Goal: Register for event/course: Sign up to attend an event or enroll in a course

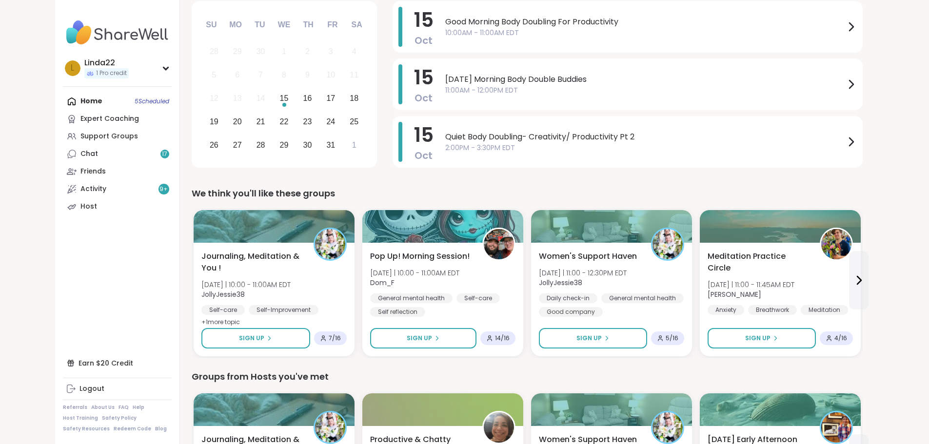
scroll to position [98, 0]
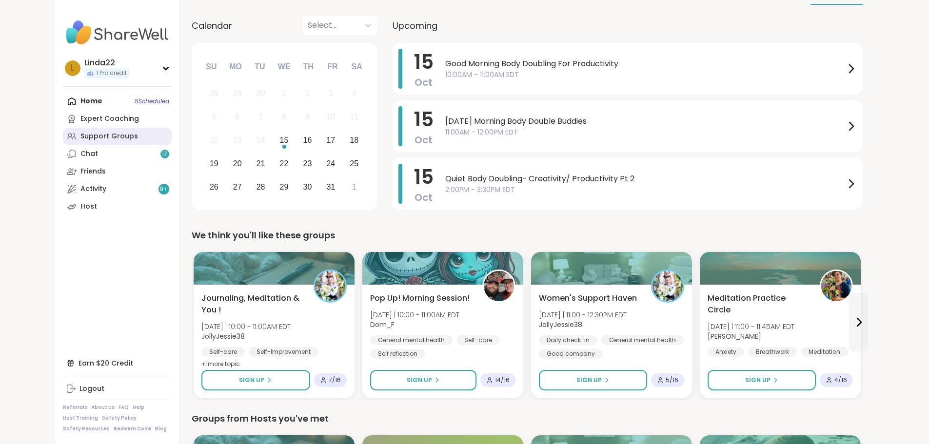
click at [97, 132] on link "Support Groups" at bounding box center [117, 137] width 109 height 18
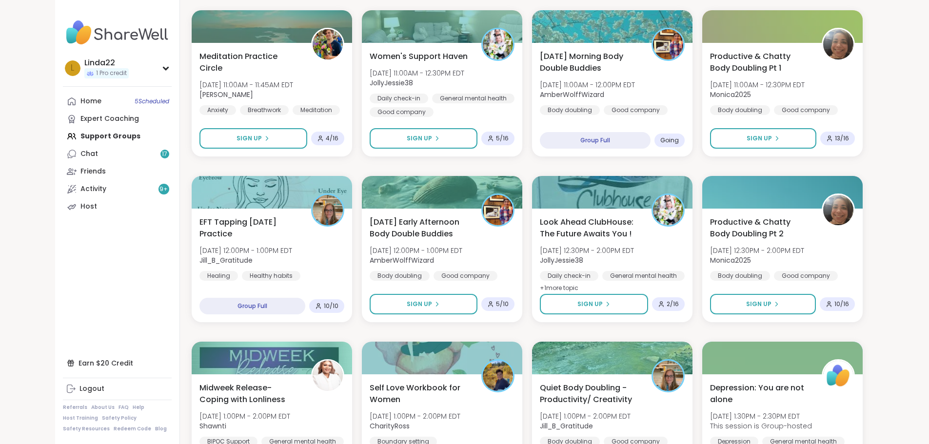
scroll to position [536, 0]
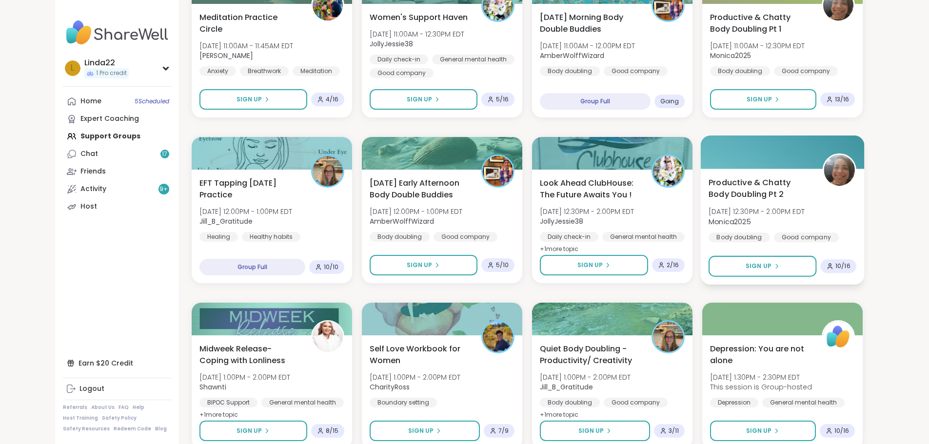
click at [823, 141] on div at bounding box center [782, 152] width 164 height 33
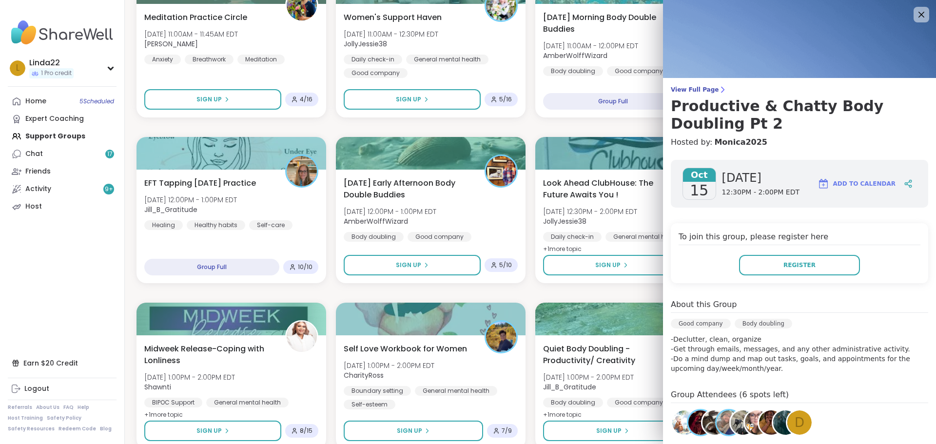
click at [795, 424] on span "D" at bounding box center [800, 422] width 10 height 19
click at [795, 417] on span "D" at bounding box center [800, 422] width 10 height 19
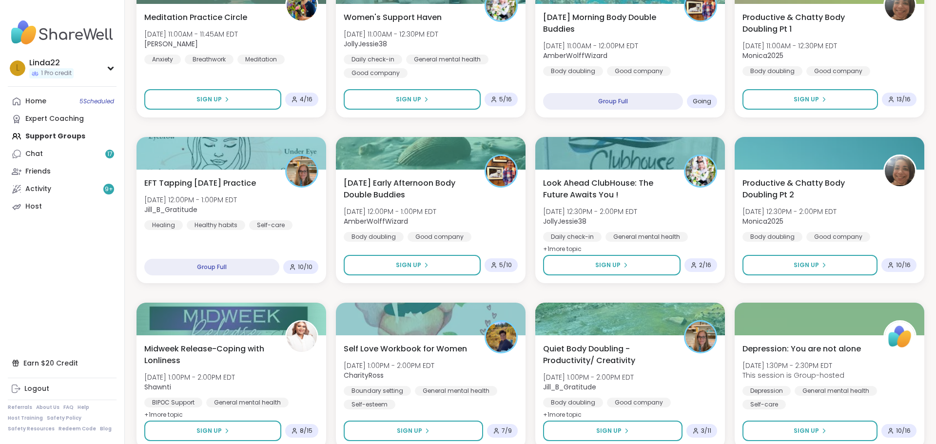
click at [521, 126] on div "Good mornings, goals and gratitude's Wed, Oct 15 | 8:00AM - 9:30AM EDT CharityR…" at bounding box center [531, 376] width 788 height 1473
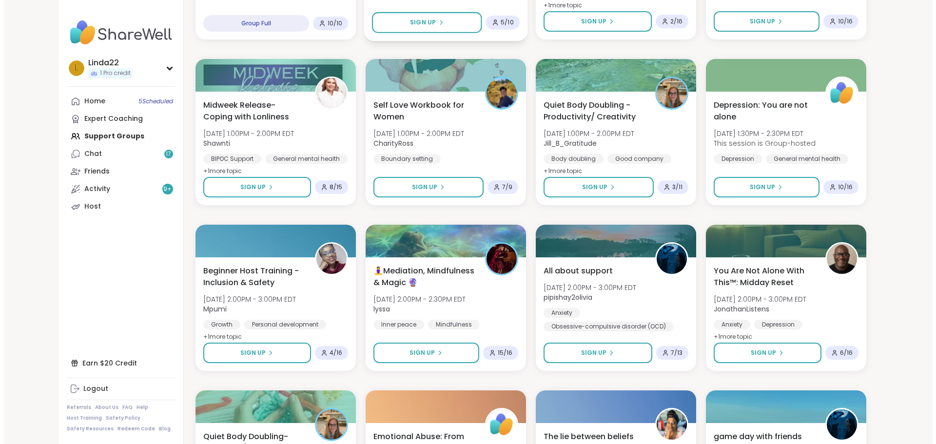
scroll to position [731, 0]
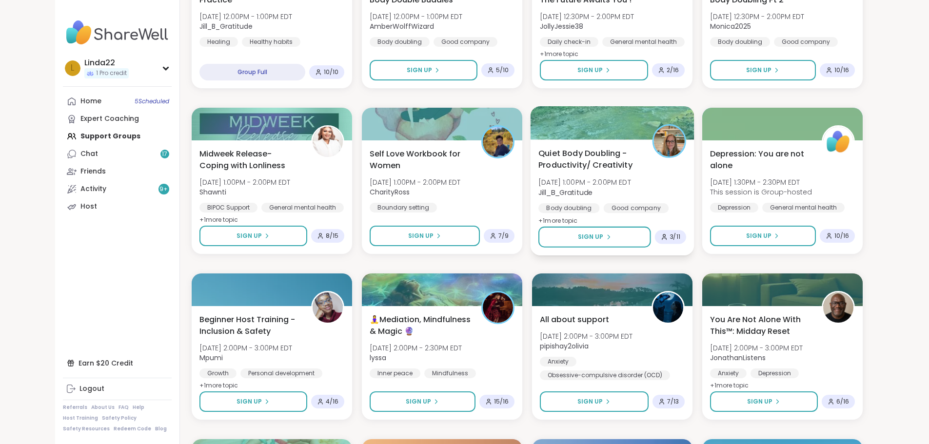
click at [555, 133] on div at bounding box center [612, 122] width 164 height 33
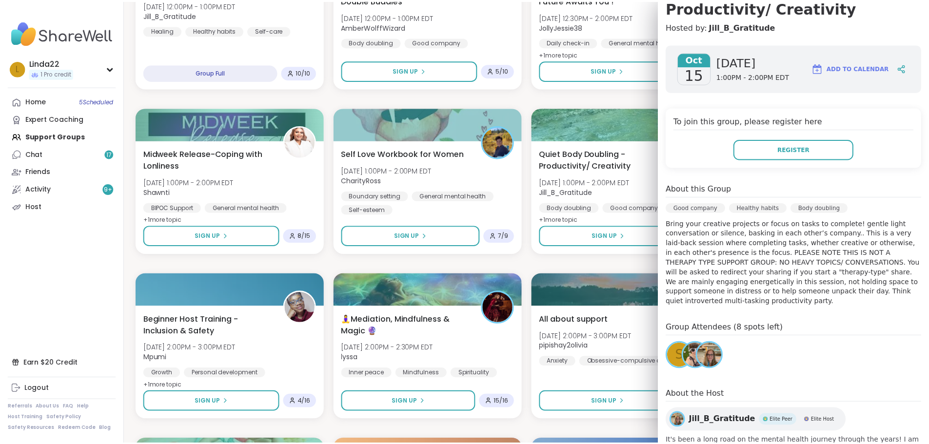
scroll to position [141, 0]
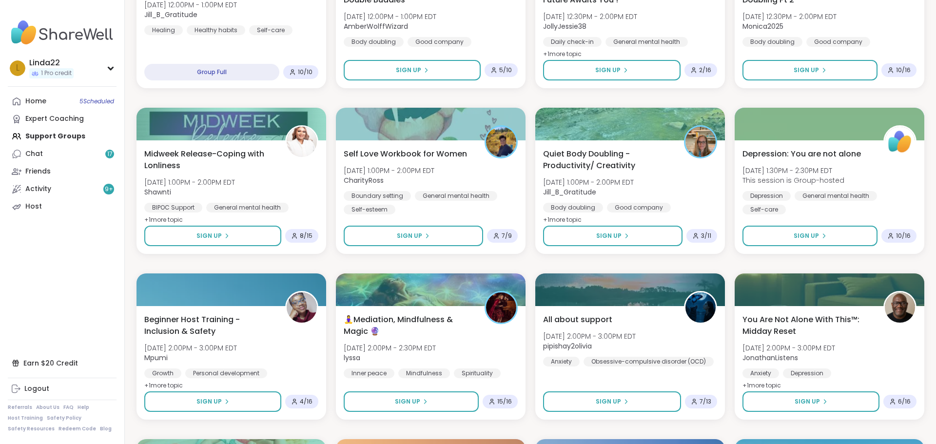
click at [572, 94] on div "Good mornings, goals and gratitude's Wed, Oct 15 | 8:00AM - 9:30AM EDT CharityR…" at bounding box center [531, 181] width 788 height 1473
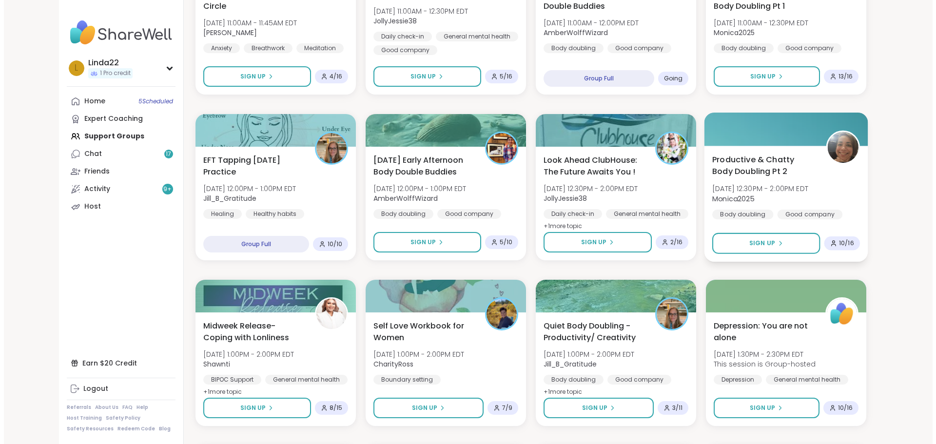
scroll to position [585, 0]
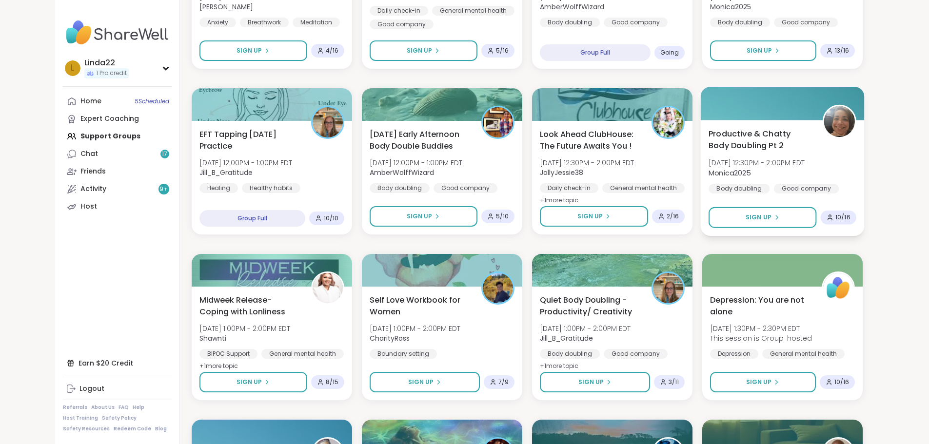
click at [799, 108] on div at bounding box center [782, 103] width 164 height 33
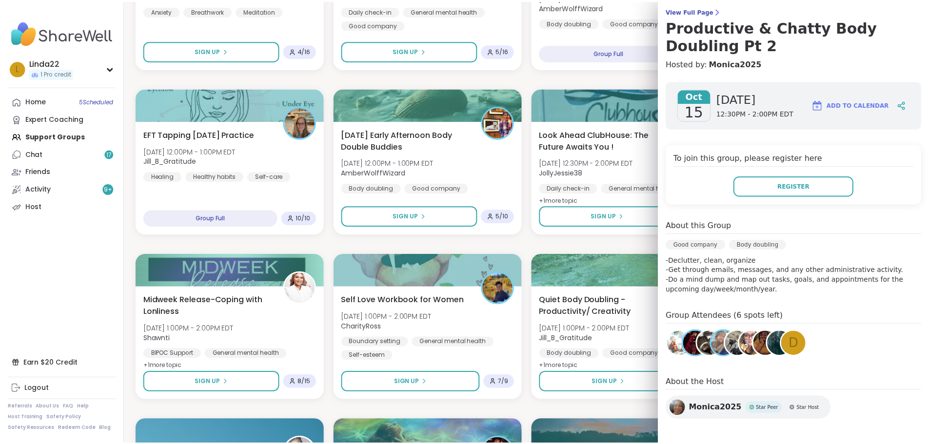
scroll to position [82, 0]
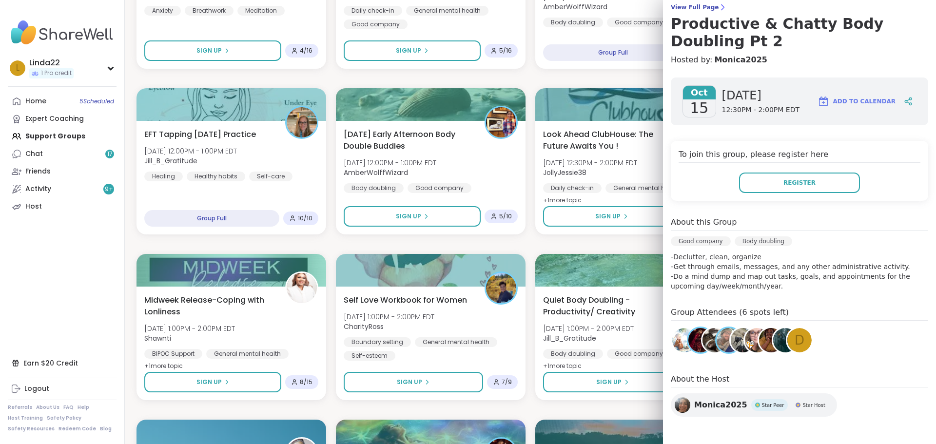
click at [865, 252] on div "Good company Body doubling" at bounding box center [799, 244] width 257 height 16
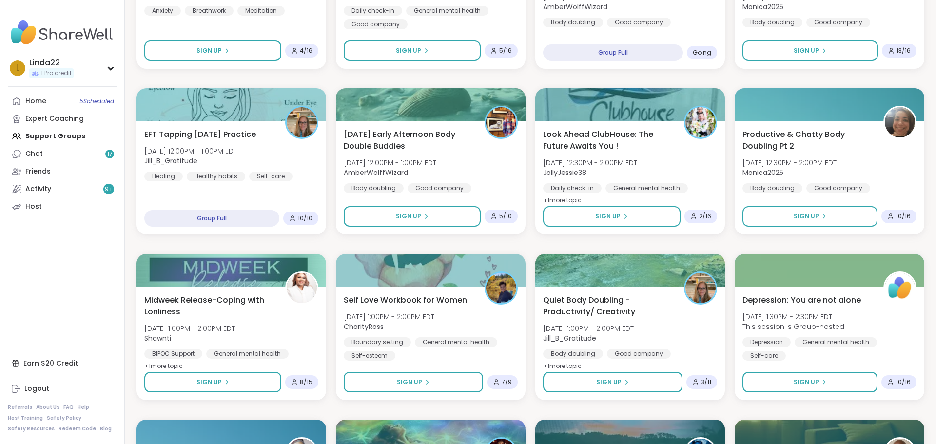
click at [578, 246] on div "Good mornings, goals and gratitude's Wed, Oct 15 | 8:00AM - 9:30AM EDT CharityR…" at bounding box center [531, 327] width 788 height 1473
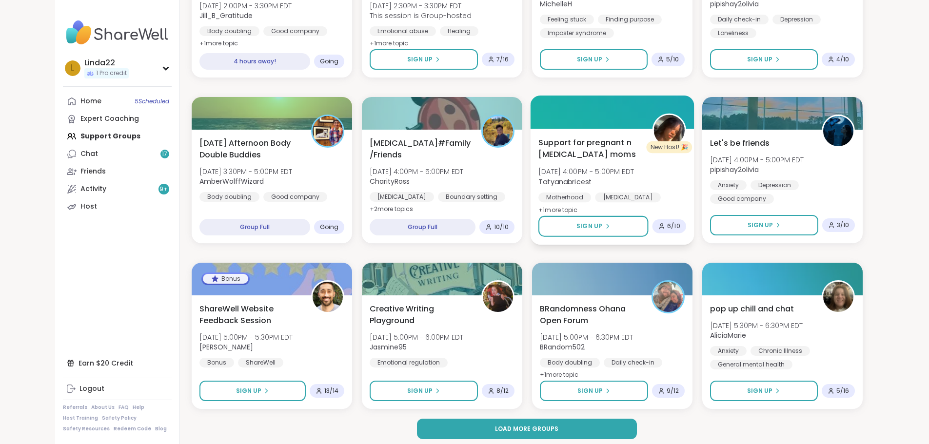
scroll to position [1244, 0]
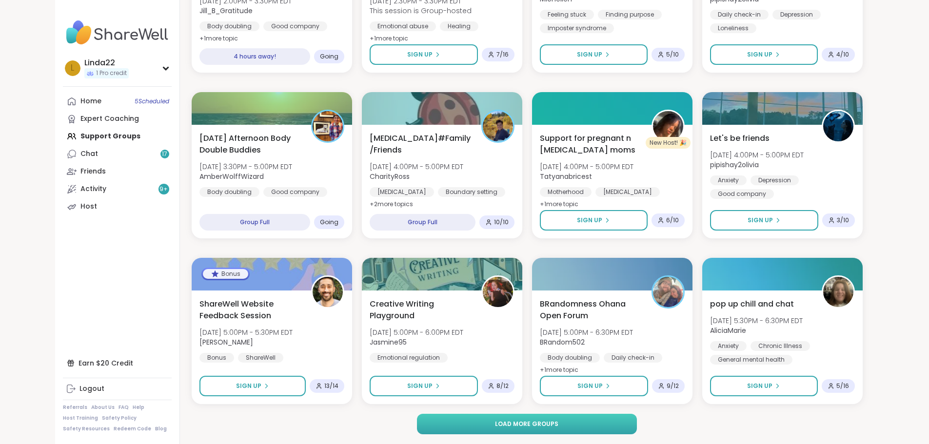
click at [524, 421] on span "Load more groups" at bounding box center [526, 424] width 63 height 9
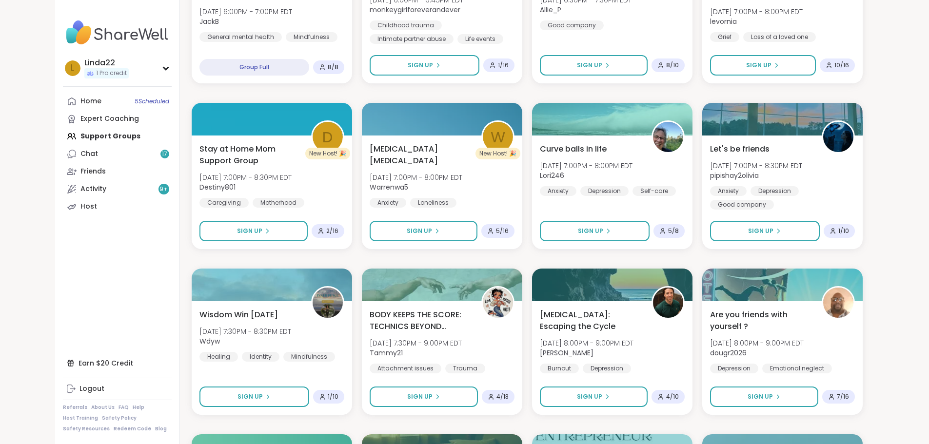
scroll to position [1732, 0]
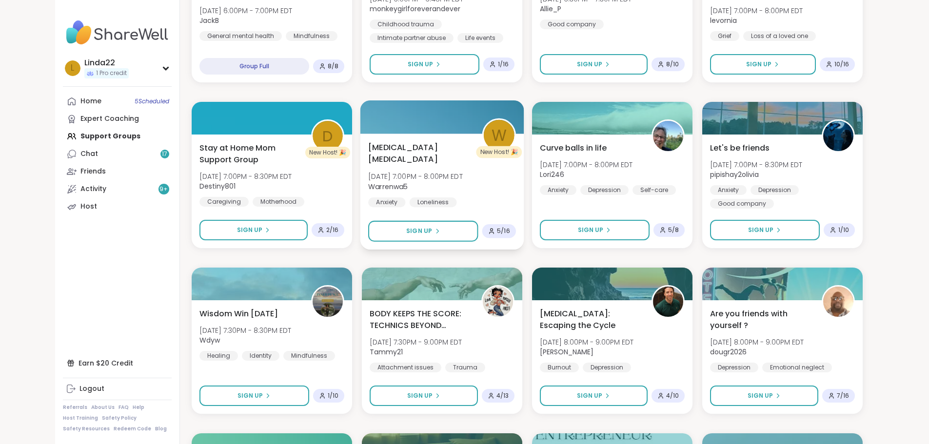
click at [450, 119] on div at bounding box center [442, 116] width 164 height 33
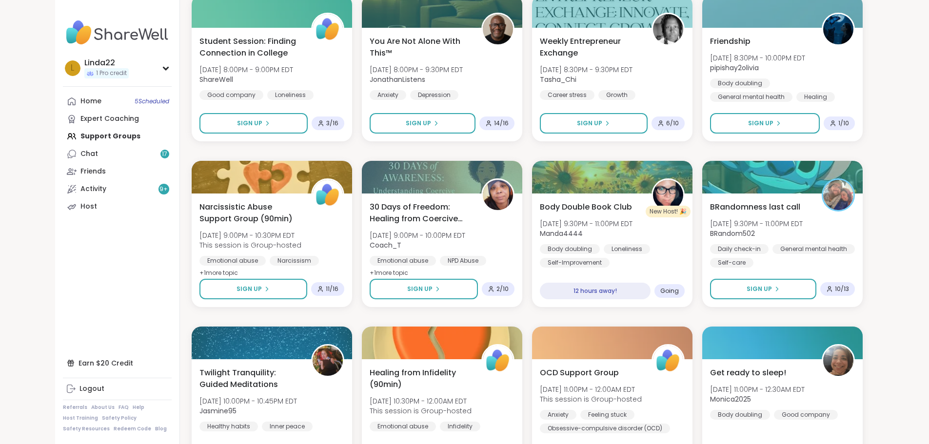
scroll to position [2171, 0]
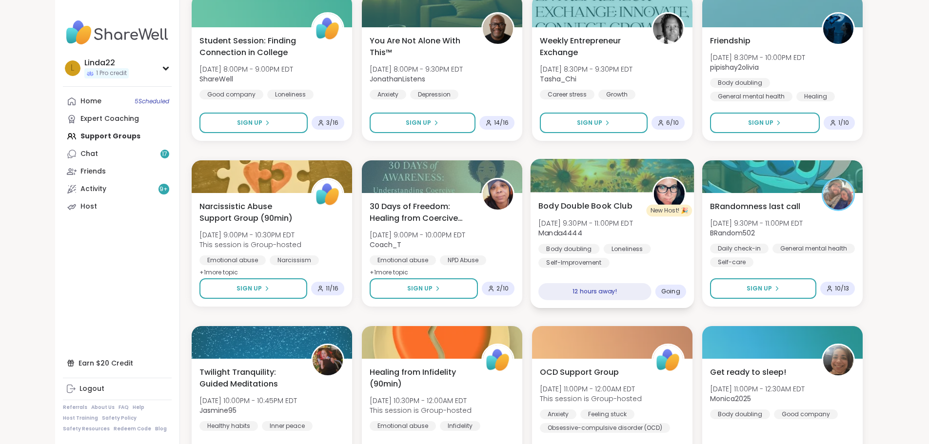
click at [602, 167] on div at bounding box center [612, 175] width 164 height 33
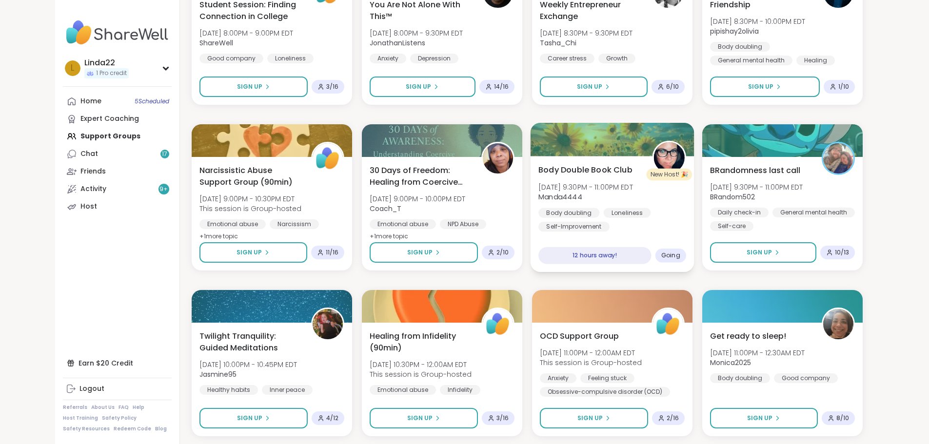
scroll to position [2317, 0]
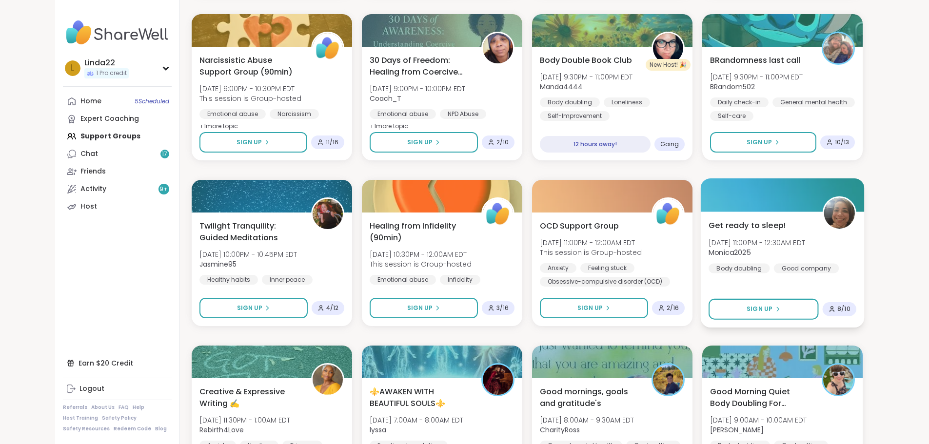
click at [769, 196] on div at bounding box center [782, 194] width 164 height 33
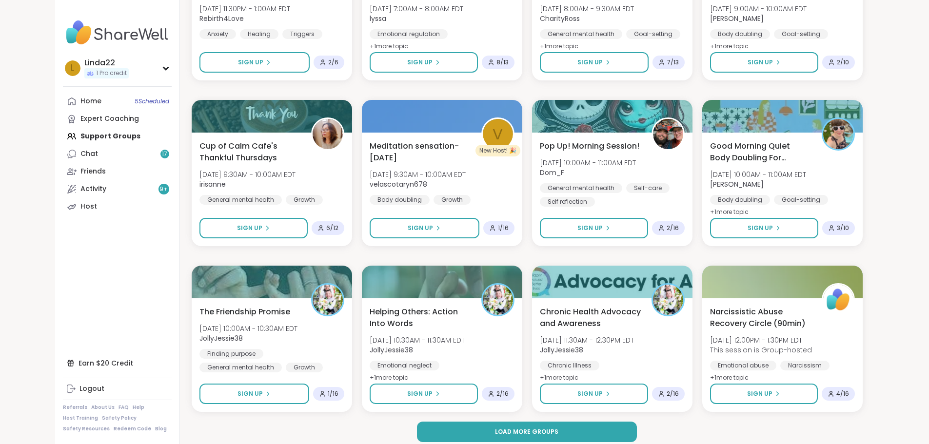
scroll to position [2736, 0]
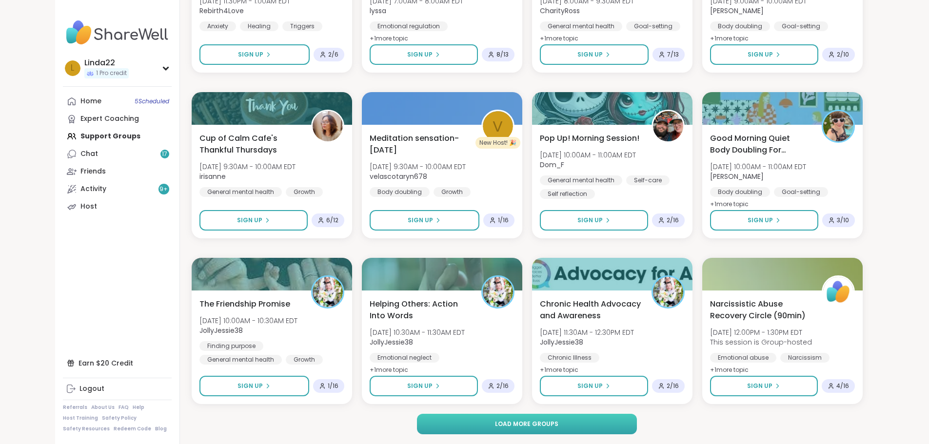
click at [547, 423] on span "Load more groups" at bounding box center [526, 424] width 63 height 9
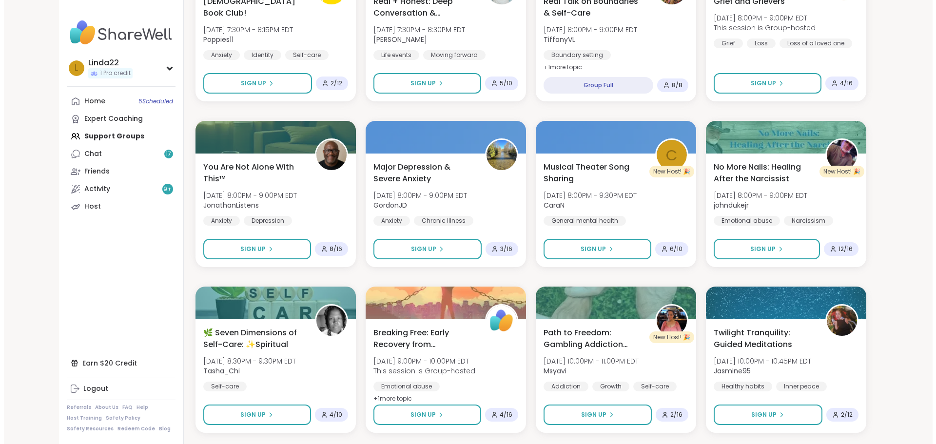
scroll to position [4033, 0]
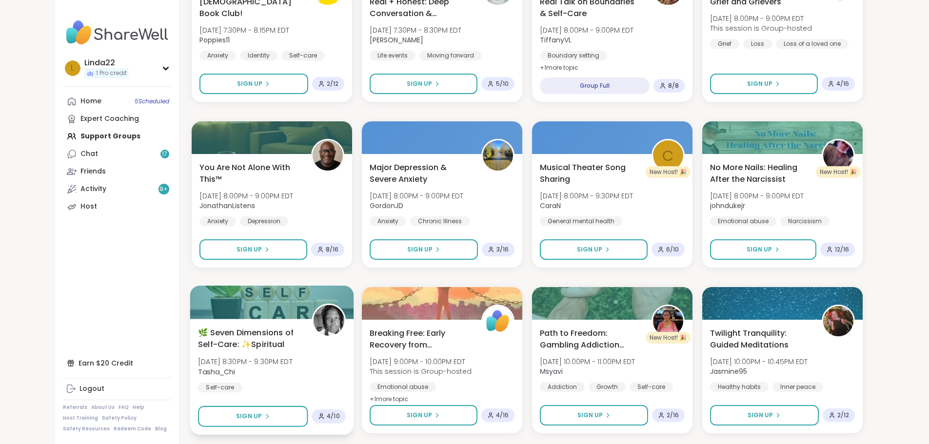
click at [250, 312] on div at bounding box center [272, 302] width 164 height 33
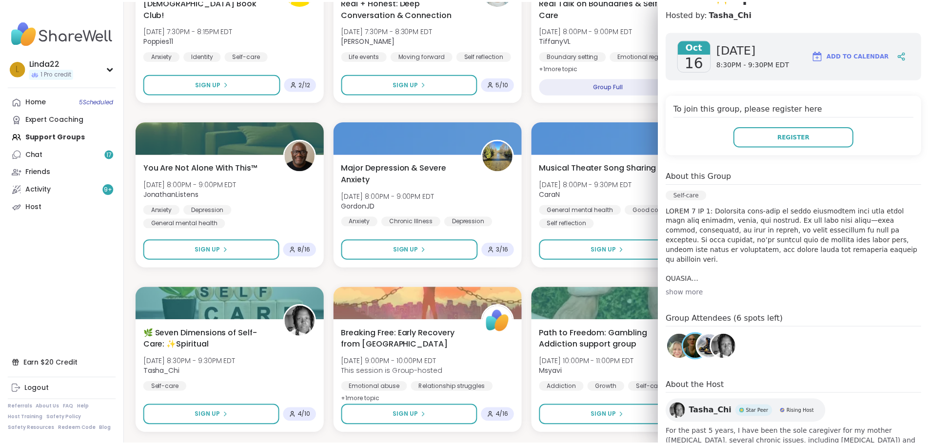
scroll to position [146, 0]
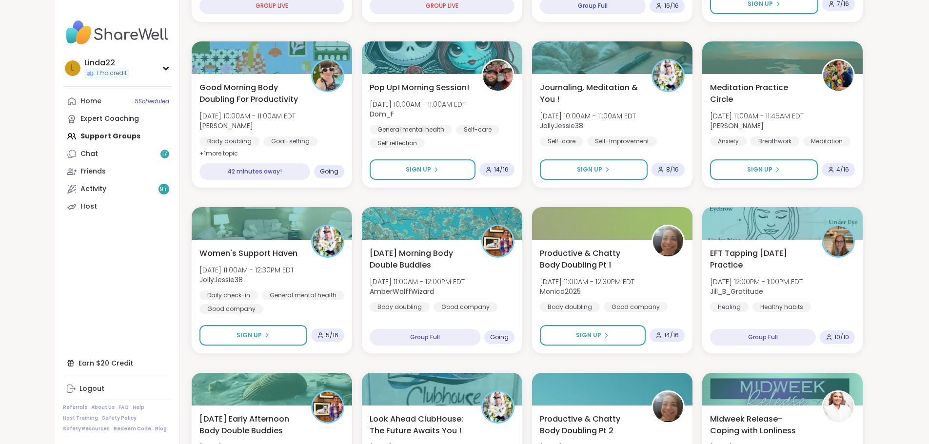
scroll to position [0, 0]
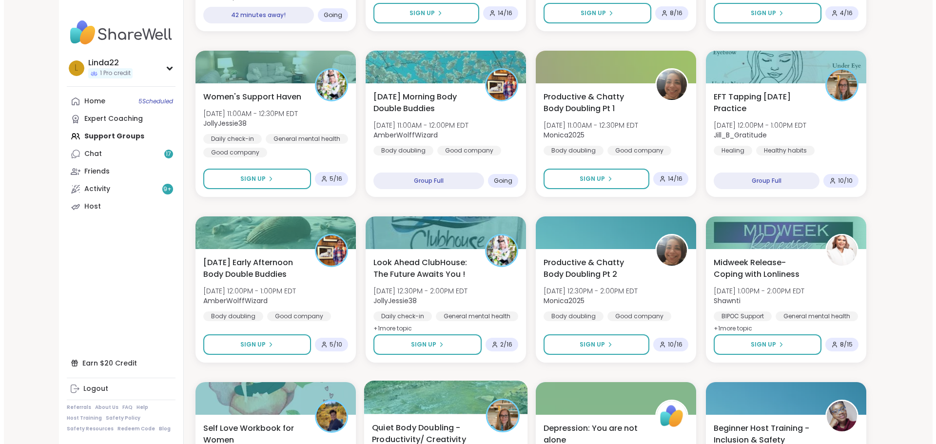
scroll to position [439, 0]
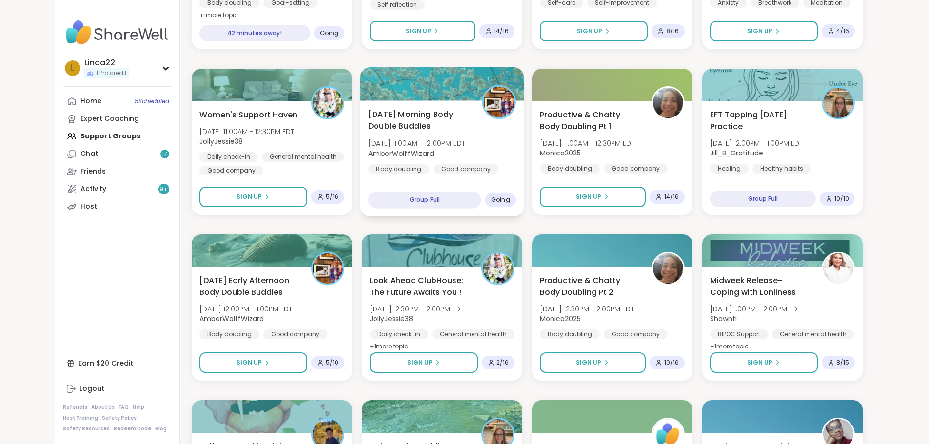
click at [459, 79] on div at bounding box center [442, 83] width 164 height 33
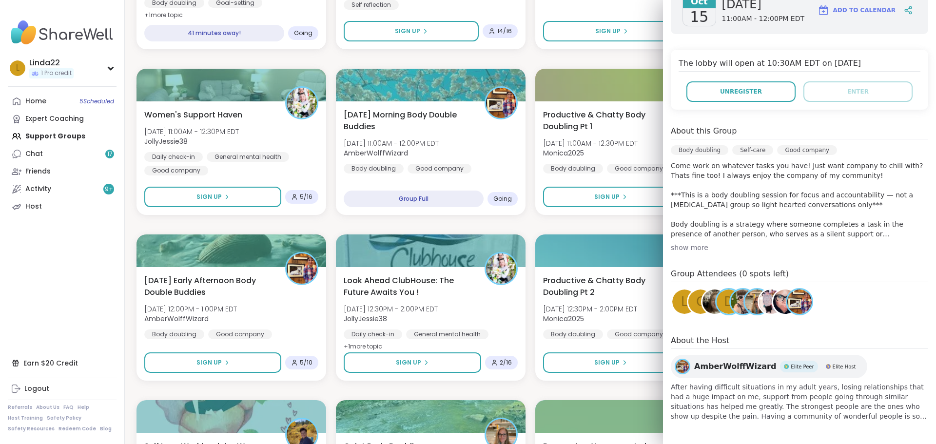
scroll to position [174, 0]
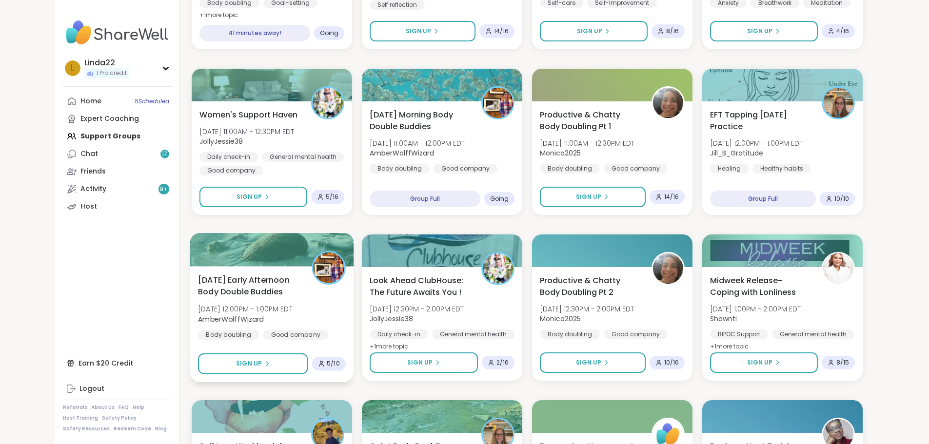
click at [248, 242] on div at bounding box center [272, 249] width 164 height 33
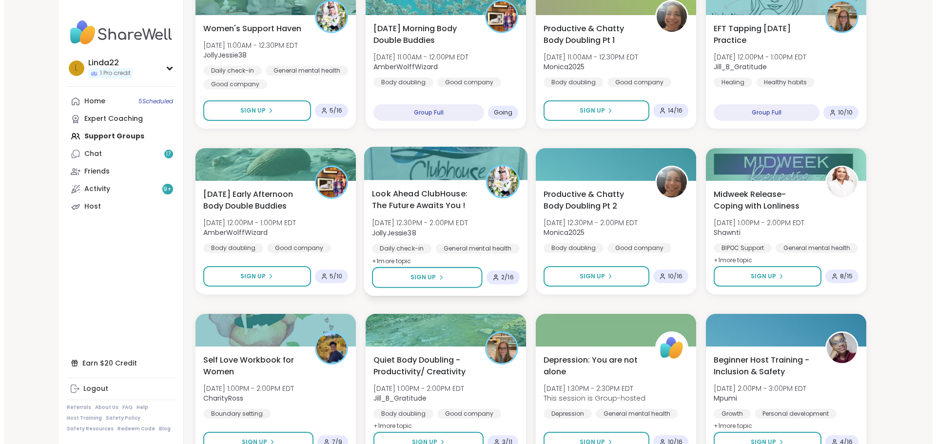
scroll to position [585, 0]
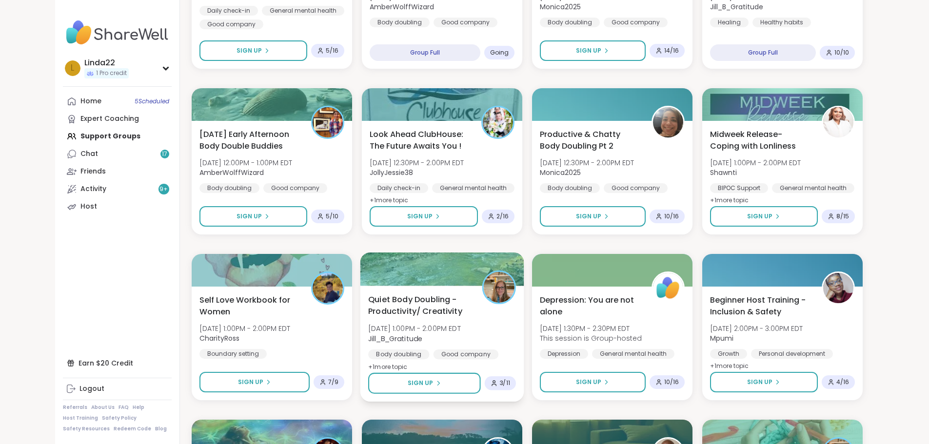
click at [385, 272] on div at bounding box center [442, 269] width 164 height 33
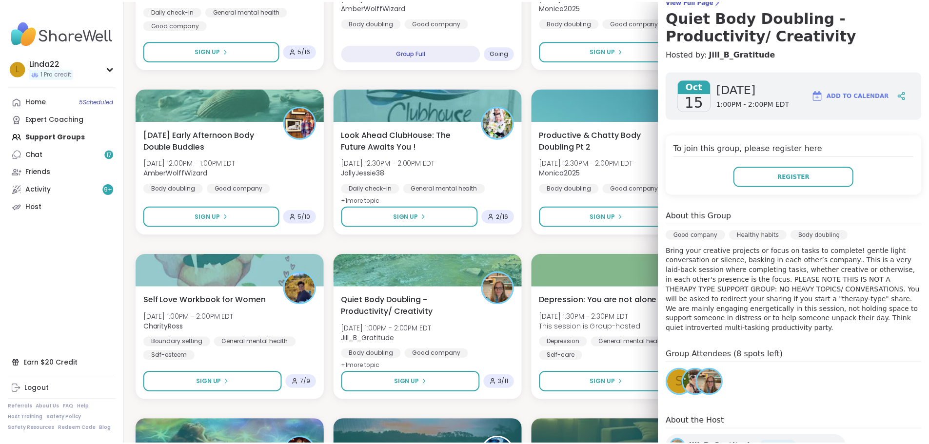
scroll to position [98, 0]
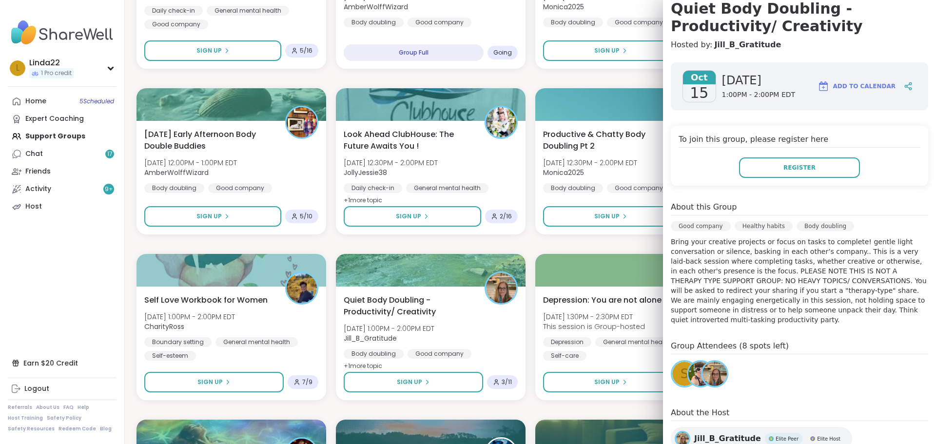
click at [672, 362] on div "s" at bounding box center [684, 374] width 24 height 24
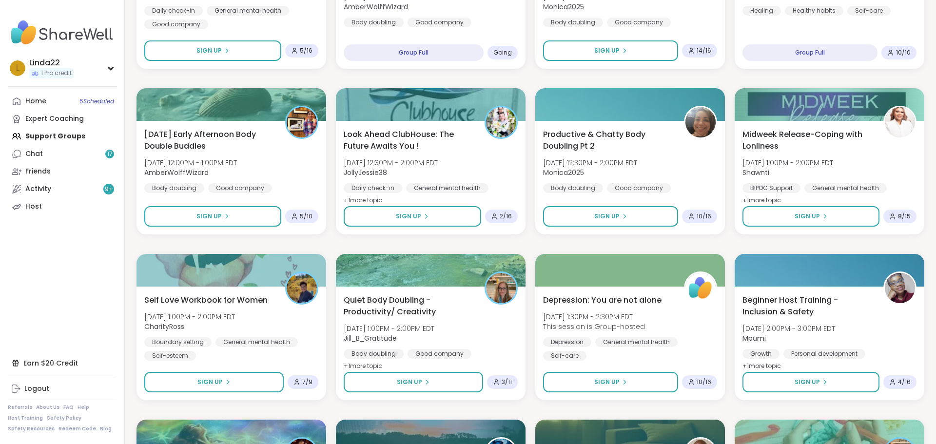
click at [426, 250] on div "Good mornings, goals and gratitude's Wed, Oct 15 | 8:00AM - 9:30AM EDT CharityR…" at bounding box center [531, 327] width 788 height 1473
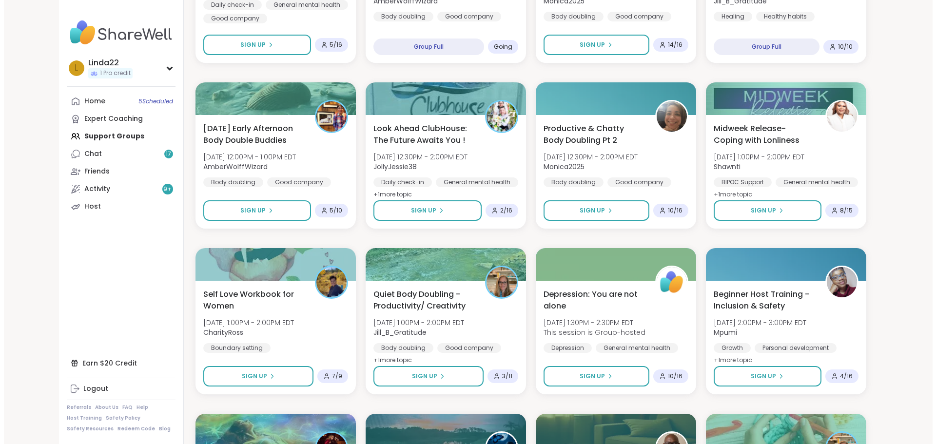
scroll to position [585, 0]
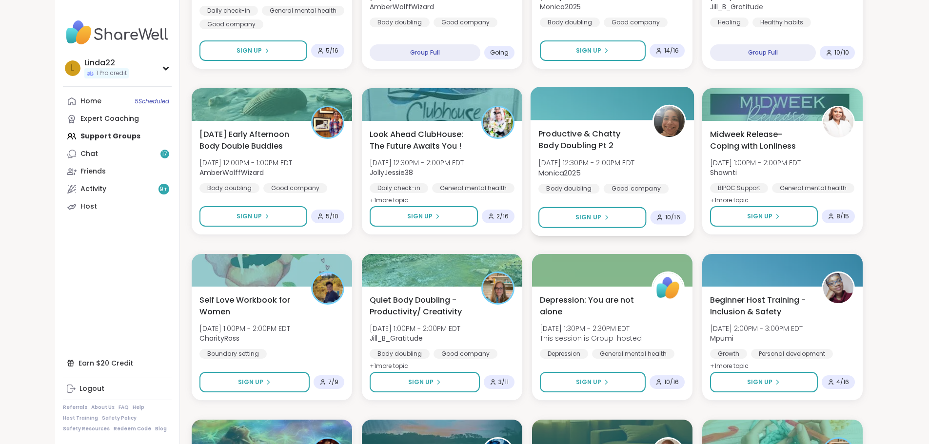
click at [583, 112] on div at bounding box center [612, 103] width 164 height 33
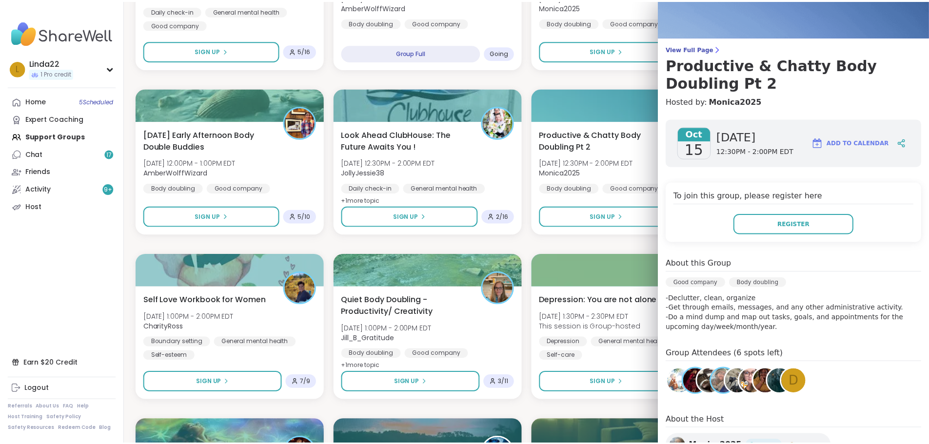
scroll to position [0, 0]
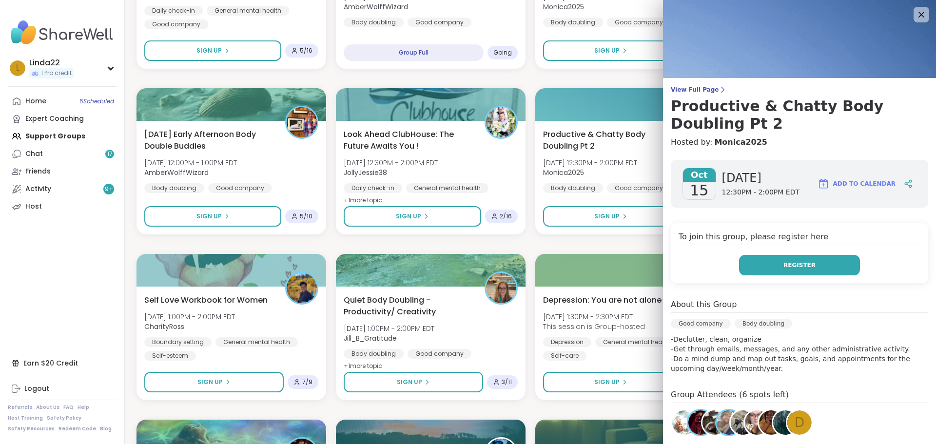
click at [760, 270] on button "Register" at bounding box center [799, 265] width 121 height 20
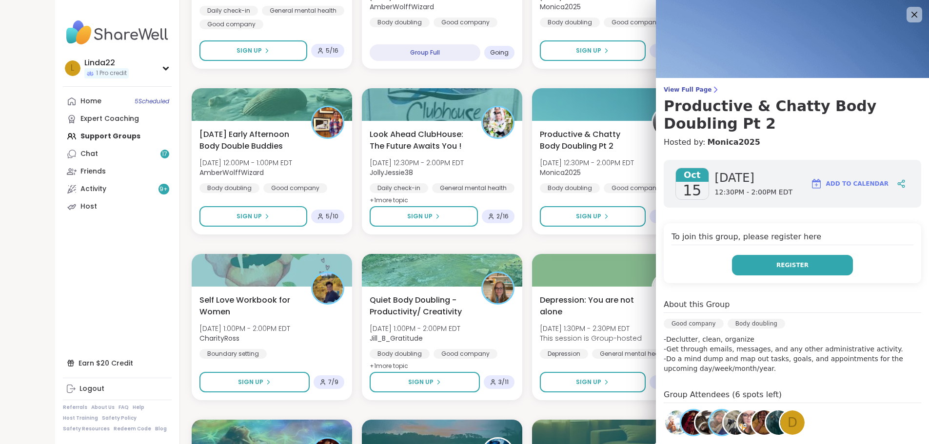
click at [760, 266] on button "Register" at bounding box center [792, 265] width 121 height 20
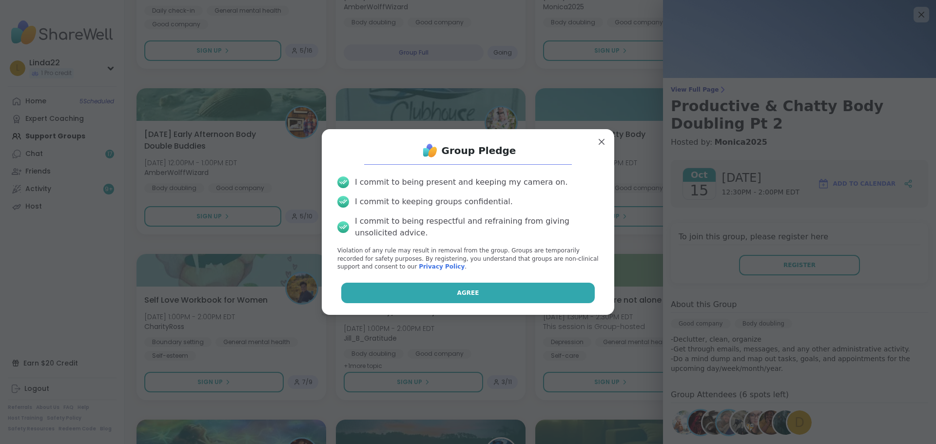
click at [557, 293] on button "Agree" at bounding box center [468, 293] width 254 height 20
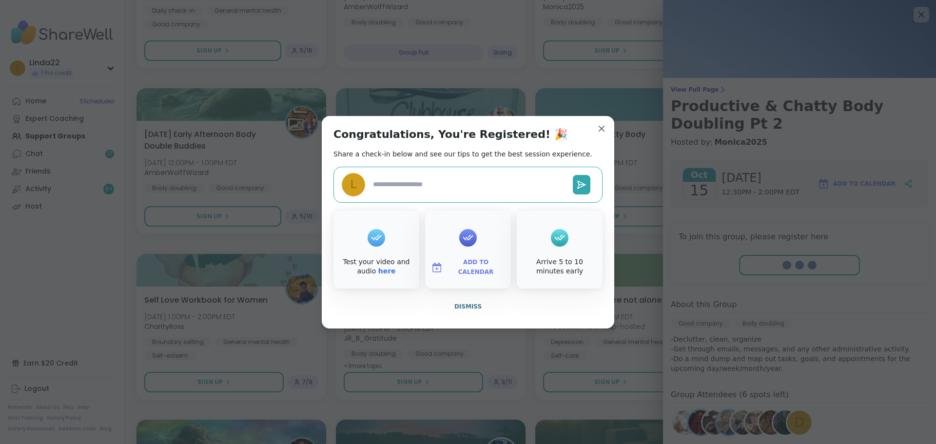
type textarea "*"
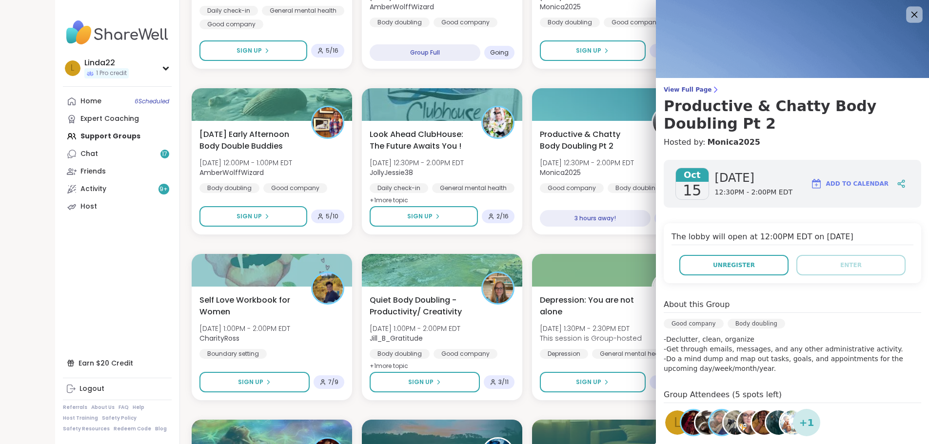
click at [909, 21] on div at bounding box center [914, 14] width 17 height 17
click at [909, 15] on icon at bounding box center [914, 14] width 12 height 12
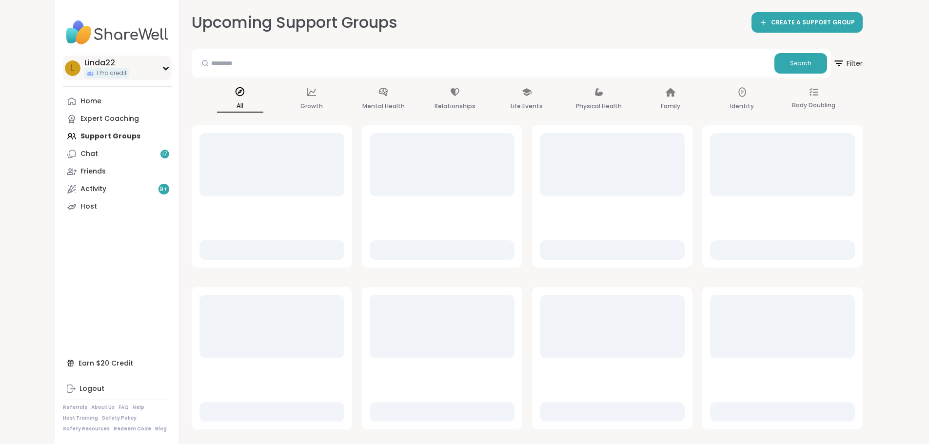
click at [96, 76] on span "1 Pro credit" at bounding box center [111, 73] width 31 height 8
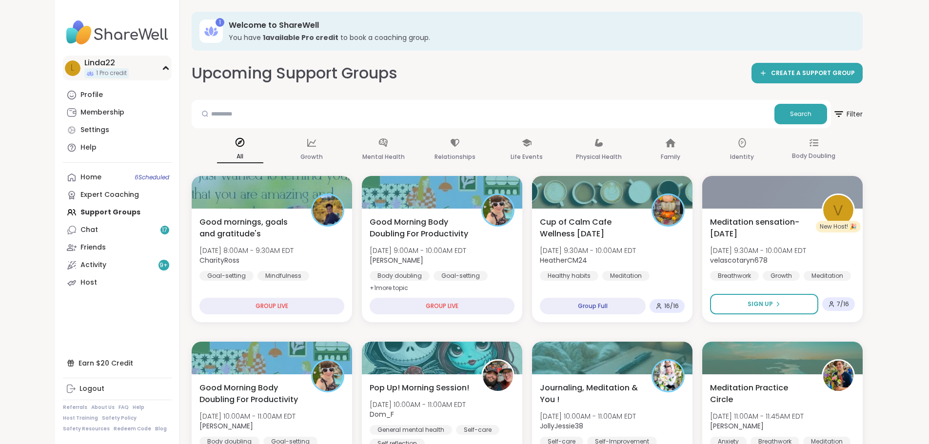
click at [96, 76] on span "1 Pro credit" at bounding box center [111, 73] width 31 height 8
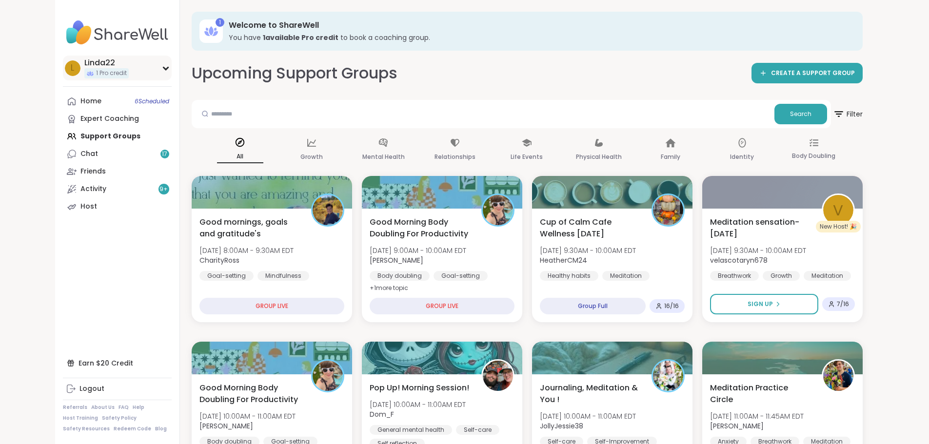
click at [84, 62] on div "Linda22" at bounding box center [106, 63] width 44 height 11
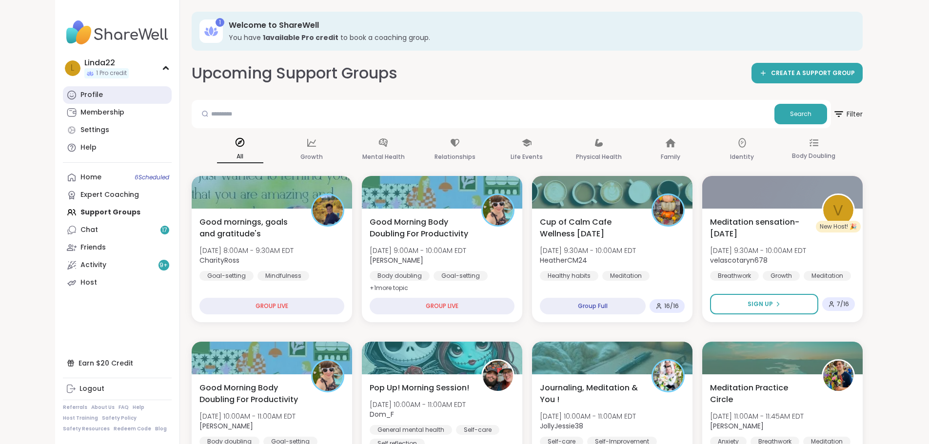
click at [63, 91] on link "Profile" at bounding box center [117, 95] width 109 height 18
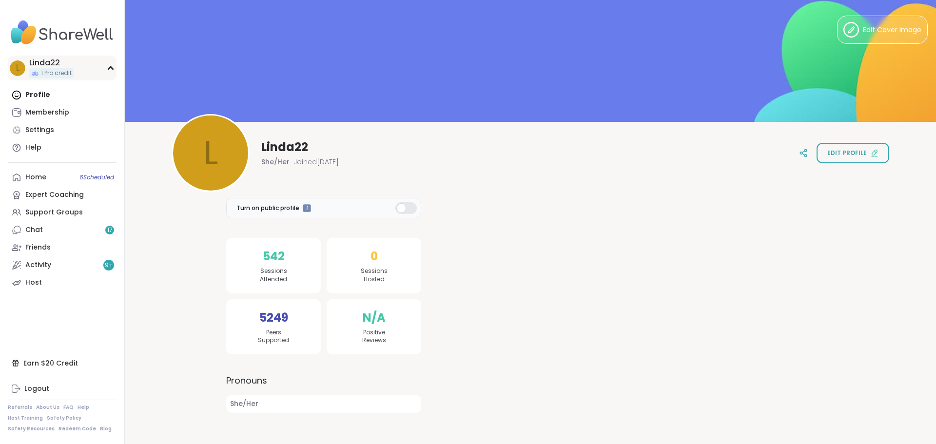
click at [54, 76] on span "1 Pro credit" at bounding box center [56, 73] width 31 height 8
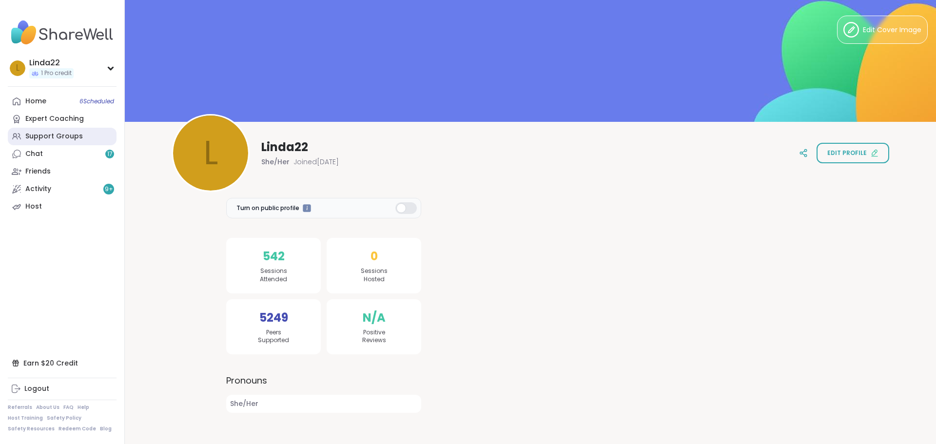
click at [62, 133] on div "Support Groups" at bounding box center [54, 137] width 58 height 10
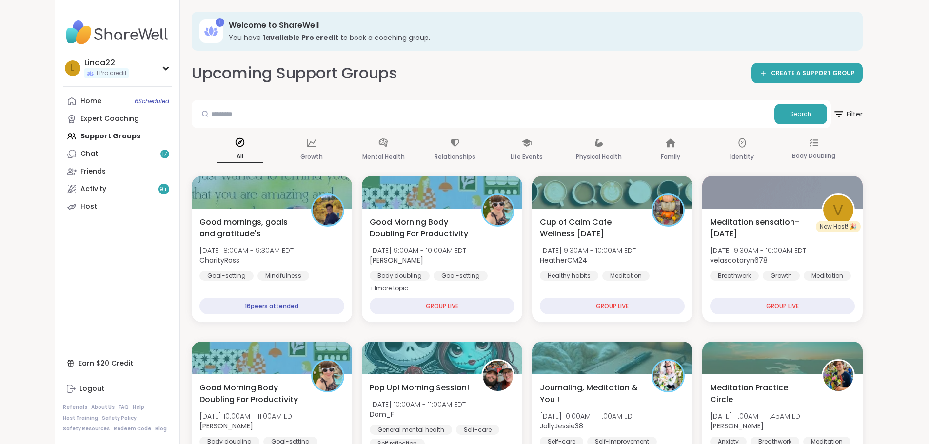
click at [436, 45] on div "1 Welcome to ShareWell You have 1 available Pro credit to book a coaching group." at bounding box center [527, 31] width 671 height 39
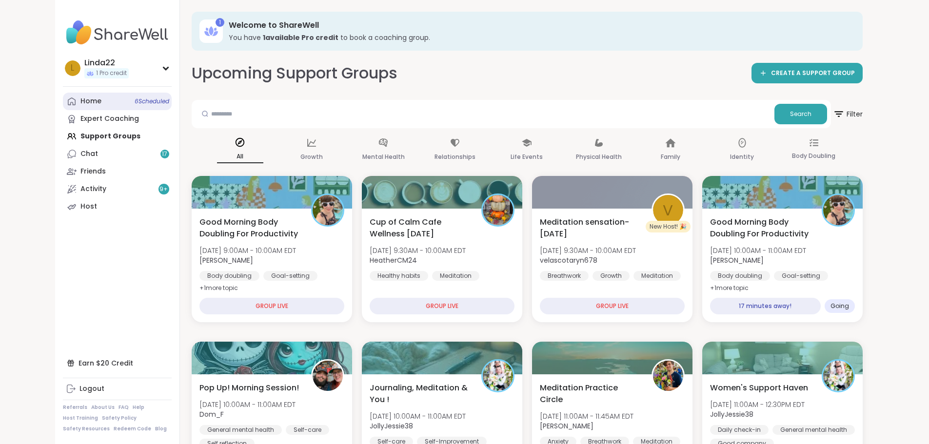
click at [73, 107] on link "Home 6 Scheduled" at bounding box center [117, 102] width 109 height 18
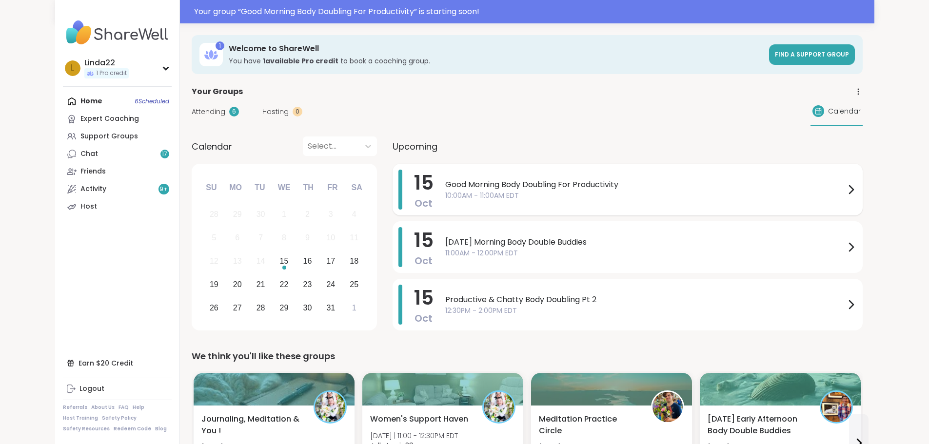
click at [737, 176] on div "Good Morning Body Doubling For Productivity 10:00AM - 11:00AM EDT" at bounding box center [651, 190] width 412 height 40
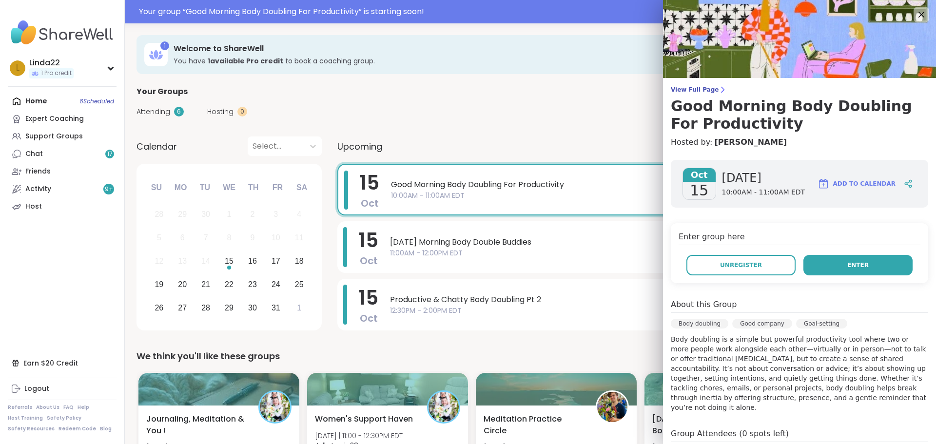
click at [835, 269] on button "Enter" at bounding box center [858, 265] width 109 height 20
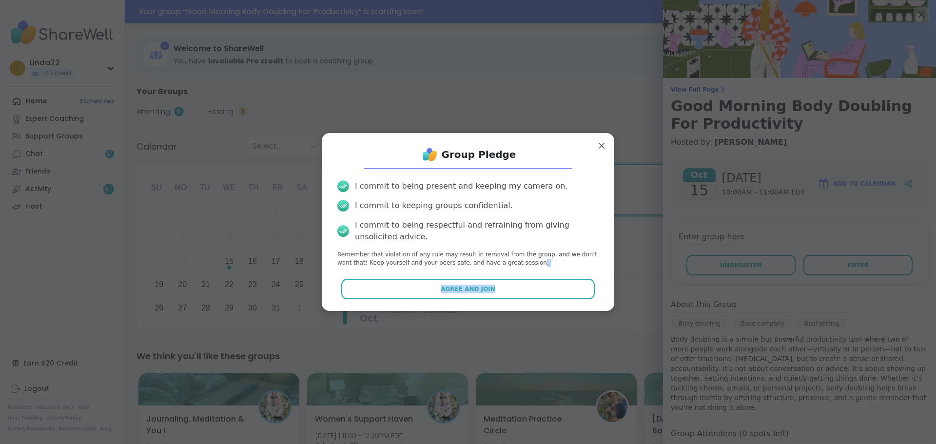
drag, startPoint x: 506, startPoint y: 276, endPoint x: 526, endPoint y: 266, distance: 22.9
click at [512, 275] on div "Group Pledge I commit to being present and keeping my camera on. I commit to ke…" at bounding box center [468, 222] width 277 height 162
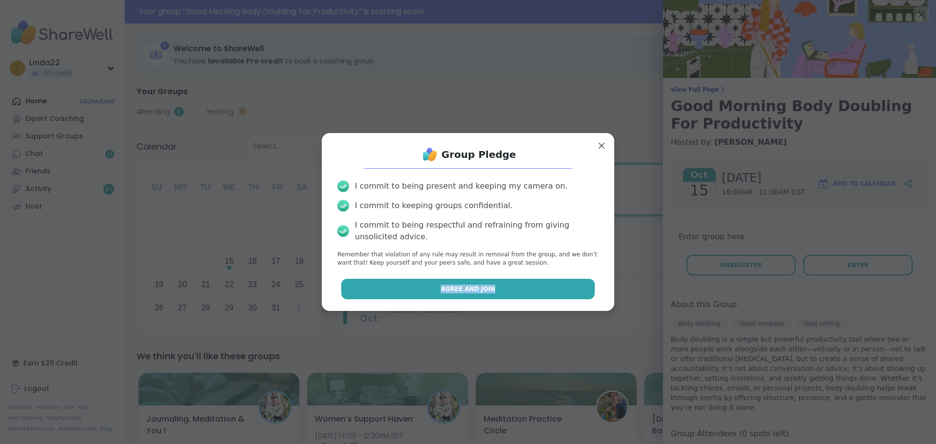
click at [537, 283] on button "Agree and Join" at bounding box center [468, 289] width 254 height 20
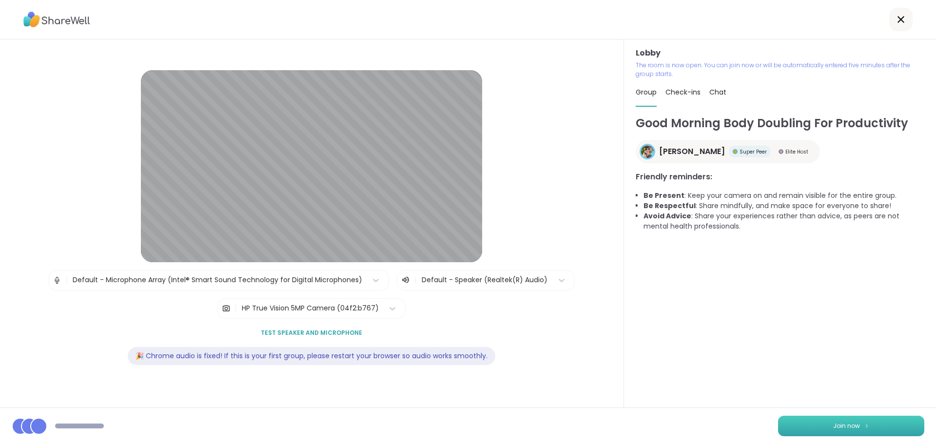
click at [789, 426] on button "Join now" at bounding box center [851, 426] width 146 height 20
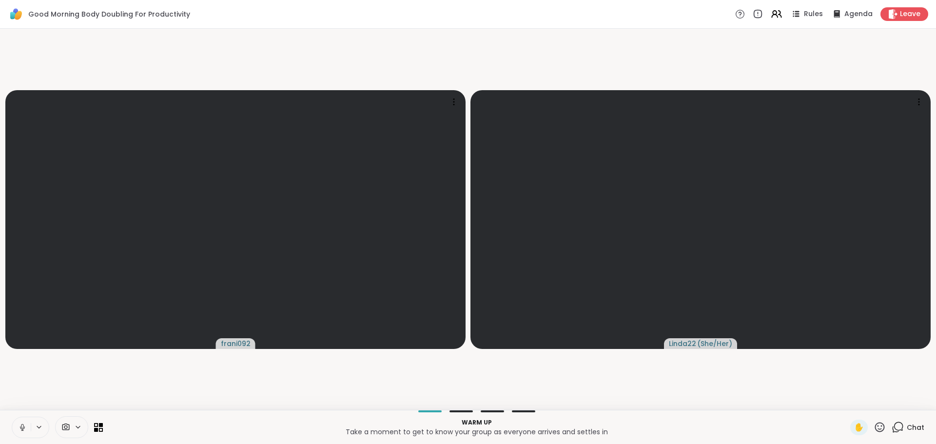
click at [20, 425] on icon at bounding box center [22, 427] width 9 height 9
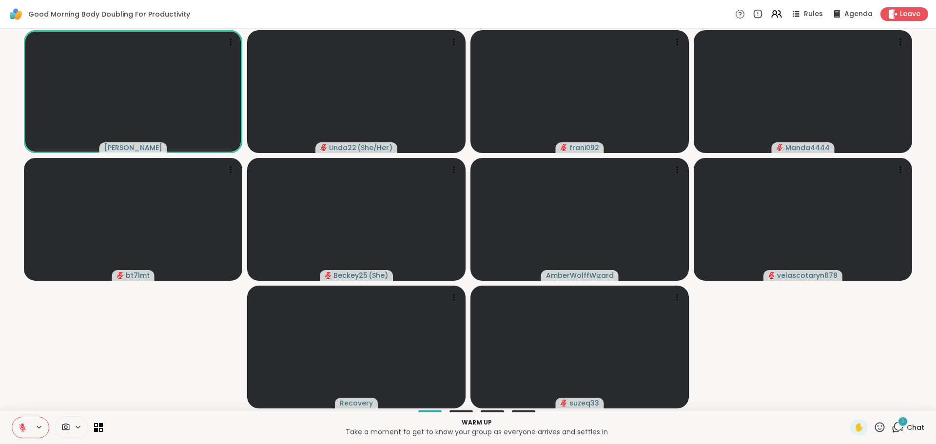
click at [892, 429] on icon at bounding box center [898, 427] width 12 height 12
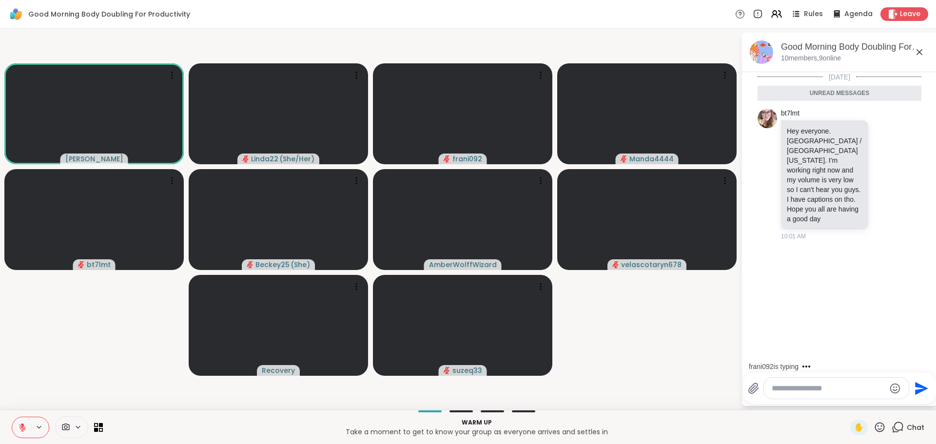
click at [840, 392] on textarea "Type your message" at bounding box center [829, 389] width 114 height 10
type textarea "**********"
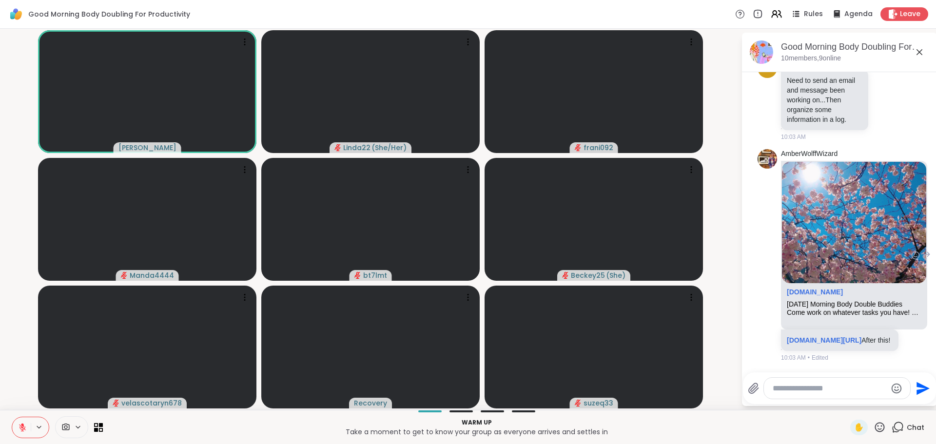
scroll to position [290, 0]
click at [834, 388] on textarea "Type your message" at bounding box center [830, 389] width 114 height 10
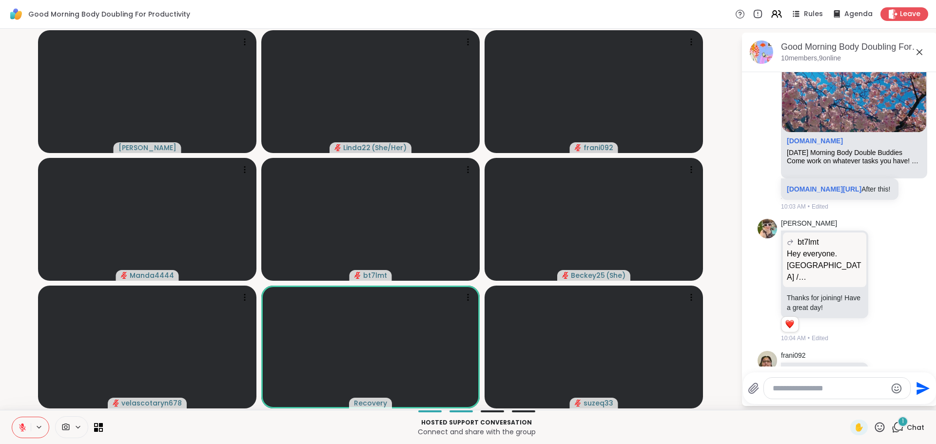
scroll to position [498, 0]
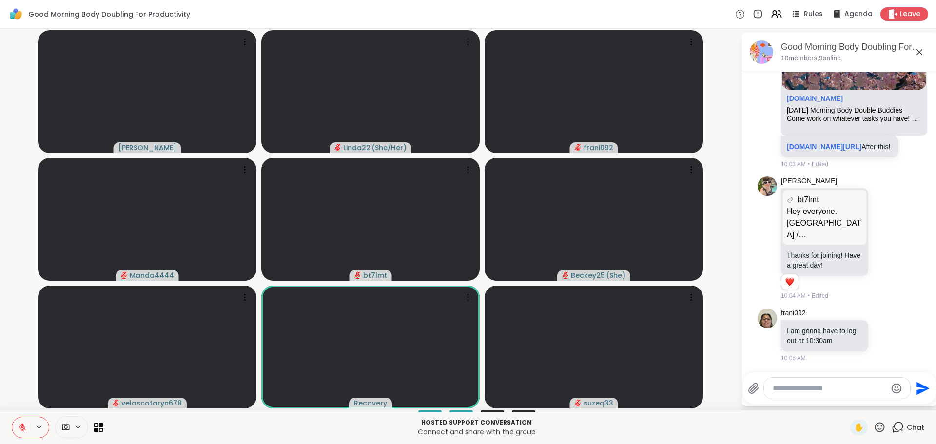
click at [785, 385] on textarea "Type your message" at bounding box center [830, 389] width 114 height 10
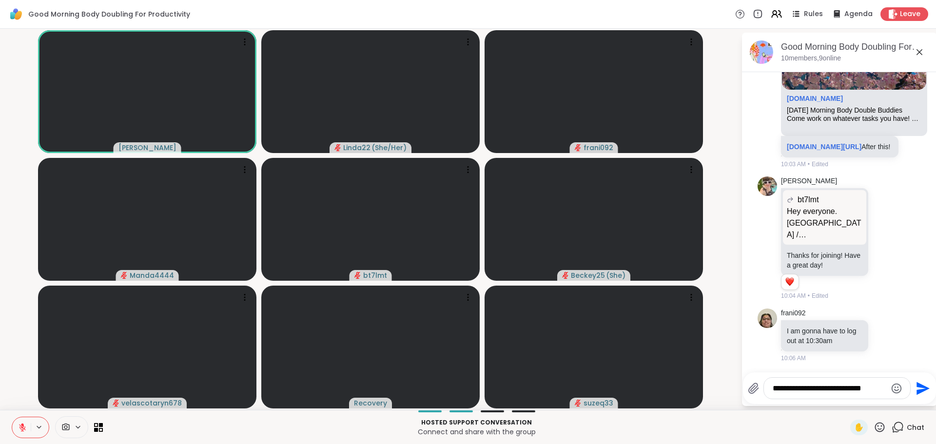
type textarea "**********"
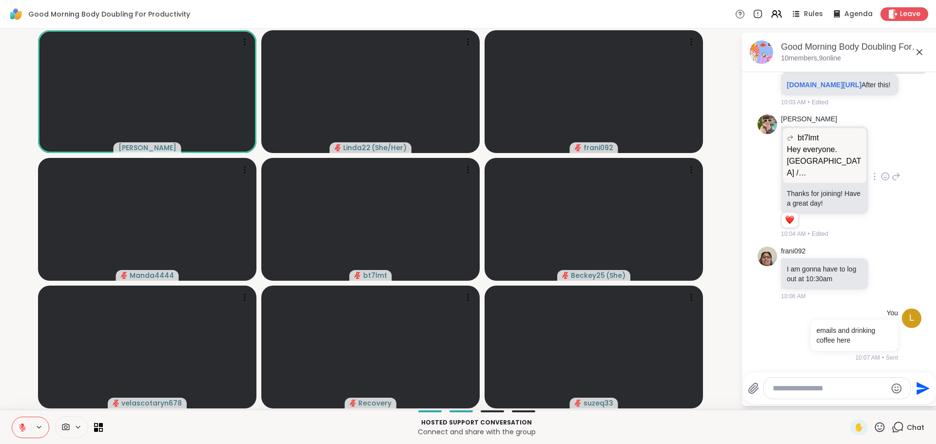
click at [887, 177] on icon at bounding box center [885, 177] width 3 height 1
click at [815, 165] on button "Select Reaction: Heart" at bounding box center [808, 161] width 20 height 20
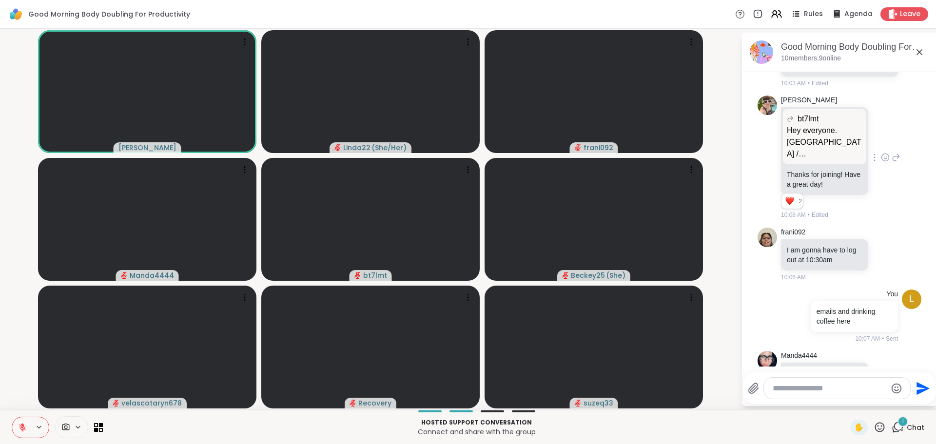
scroll to position [661, 0]
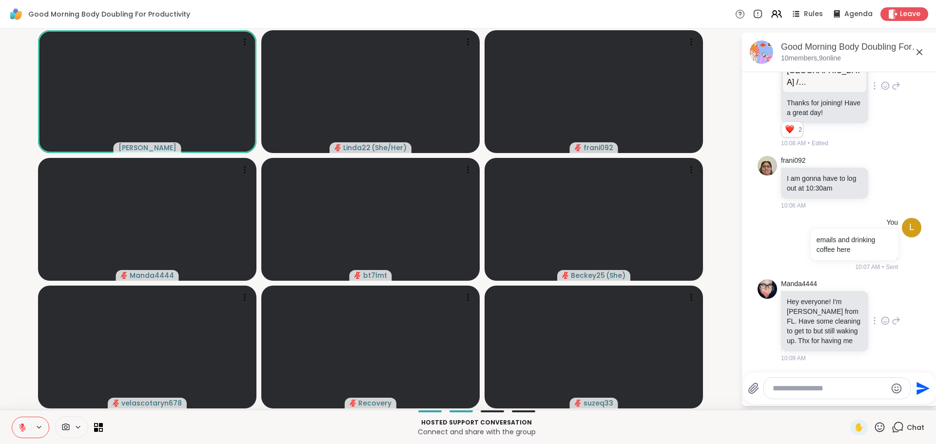
click at [881, 316] on icon at bounding box center [885, 321] width 9 height 10
click at [881, 301] on div "Select Reaction: Heart" at bounding box center [885, 305] width 9 height 9
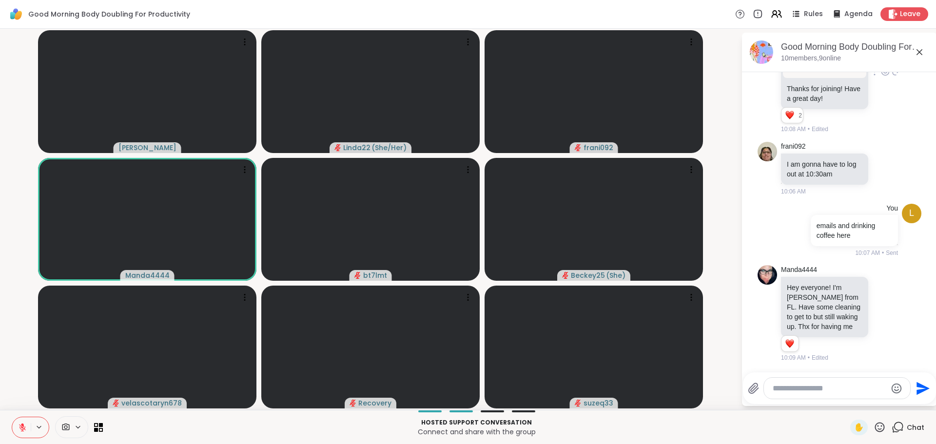
click at [718, 325] on video-player-container "Adrienne_QueenOfTheDawn Linda22 ( She/Her ) frani092 Manda4444 bt7lmt Beckey25 …" at bounding box center [370, 220] width 729 height 374
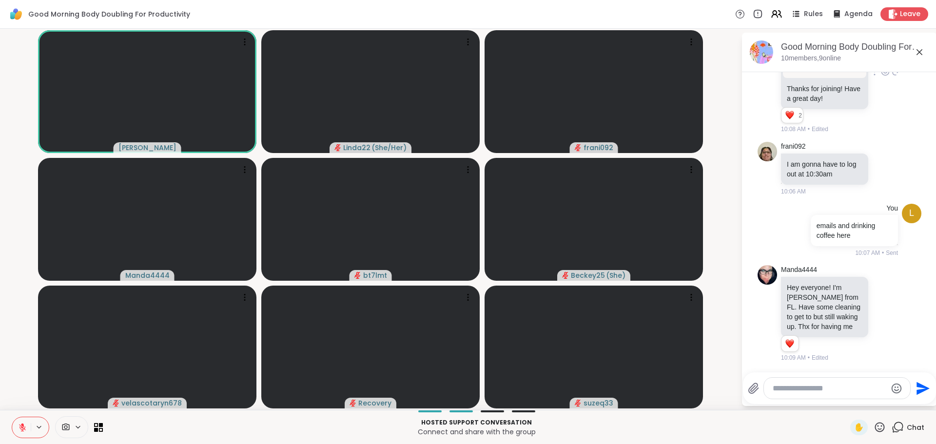
click at [875, 424] on icon at bounding box center [880, 427] width 10 height 10
click at [843, 395] on div "❤️" at bounding box center [852, 402] width 18 height 16
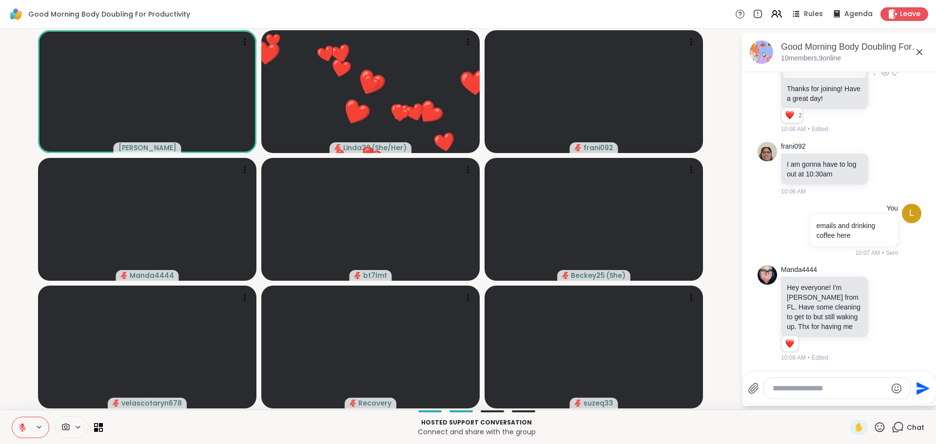
click at [729, 356] on video-player-container "Adrienne_QueenOfTheDawn ❤️ Linda22 ( She/Her ) ❤️ ❤️ ❤️ ❤️ ❤️ ❤️ ❤️ ❤️ ❤️ ❤️ ❤️…" at bounding box center [370, 220] width 729 height 374
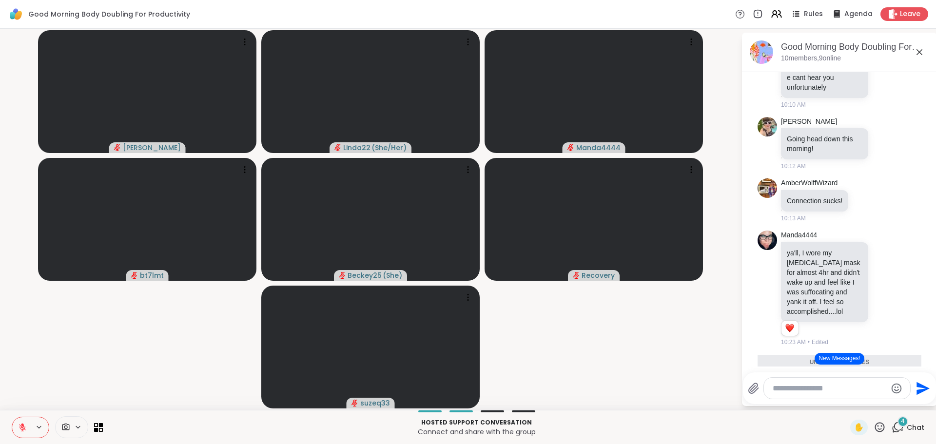
scroll to position [1099, 0]
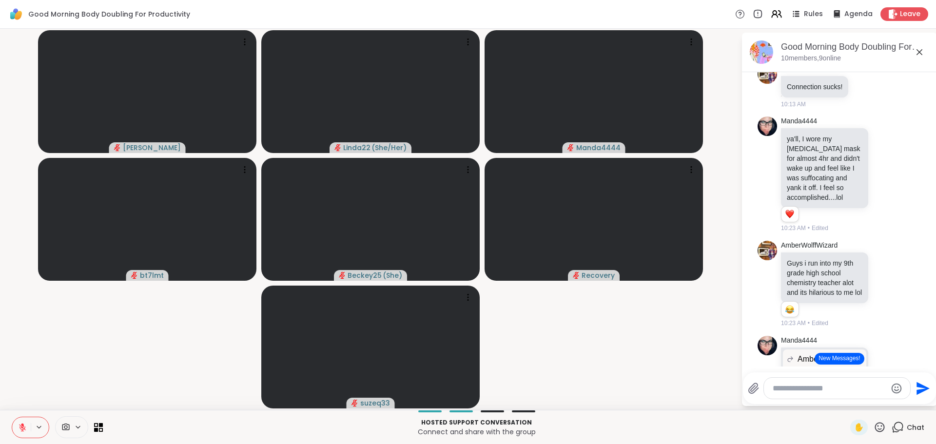
click at [717, 350] on video-player-container "Adrienne_QueenOfTheDawn Linda22 ( She/Her ) Manda4444 bt7lmt Beckey25 ( She ) R…" at bounding box center [370, 220] width 729 height 374
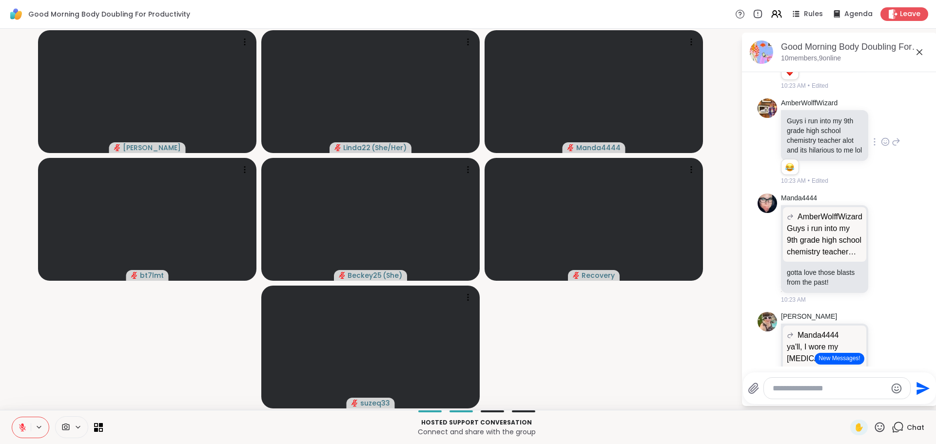
scroll to position [1245, 0]
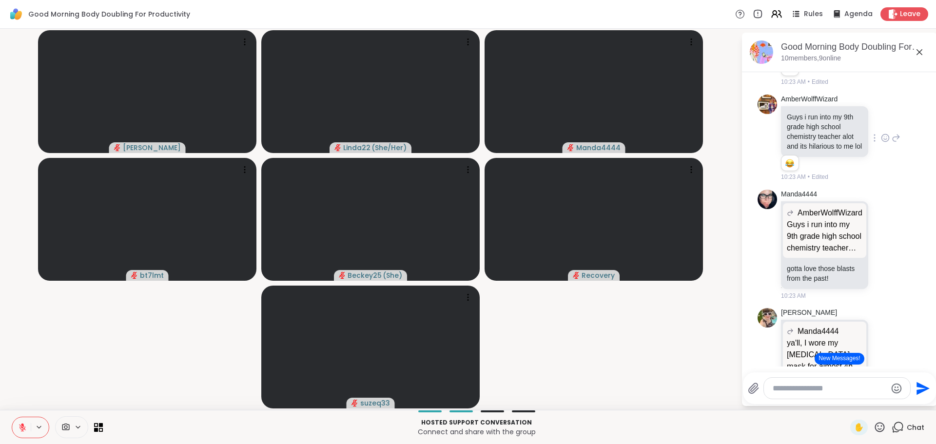
click at [881, 143] on icon at bounding box center [885, 138] width 9 height 10
click at [833, 132] on button "Select Reaction: Joy" at bounding box center [843, 123] width 20 height 20
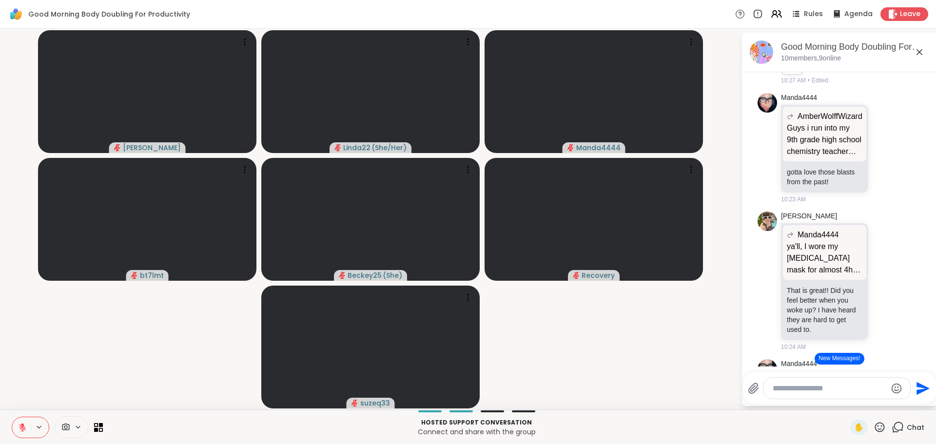
scroll to position [1342, 0]
click at [884, 152] on icon at bounding box center [885, 147] width 9 height 10
click at [808, 136] on div "Select Reaction: Heart" at bounding box center [808, 131] width 9 height 9
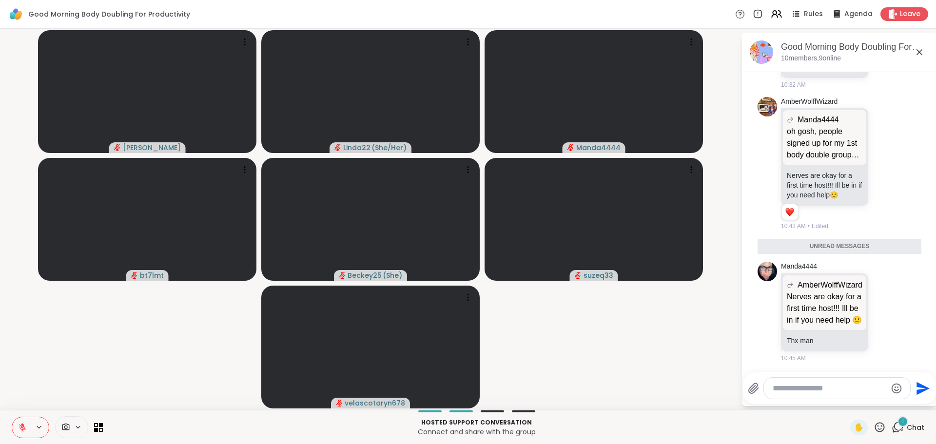
scroll to position [2140, 0]
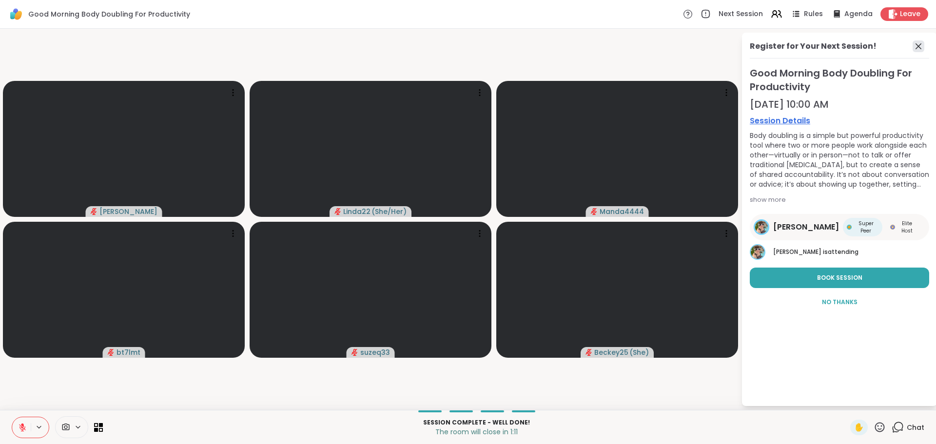
click at [918, 48] on icon at bounding box center [919, 46] width 12 height 12
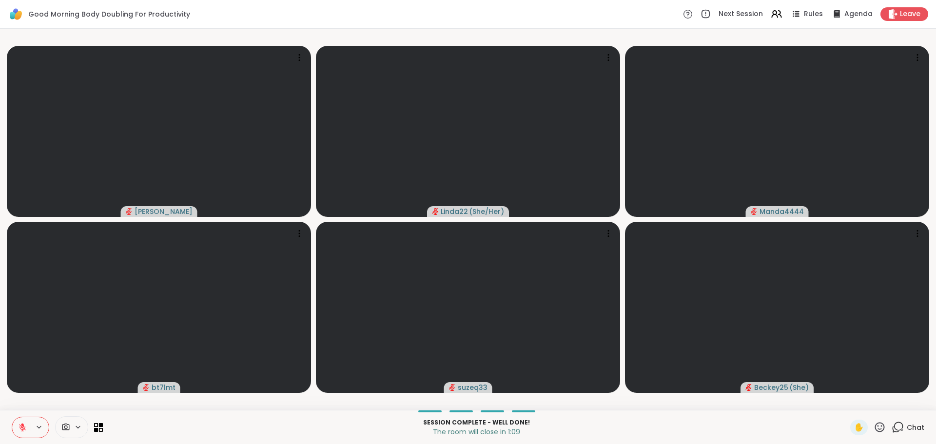
click at [898, 430] on div "Chat" at bounding box center [908, 428] width 33 height 16
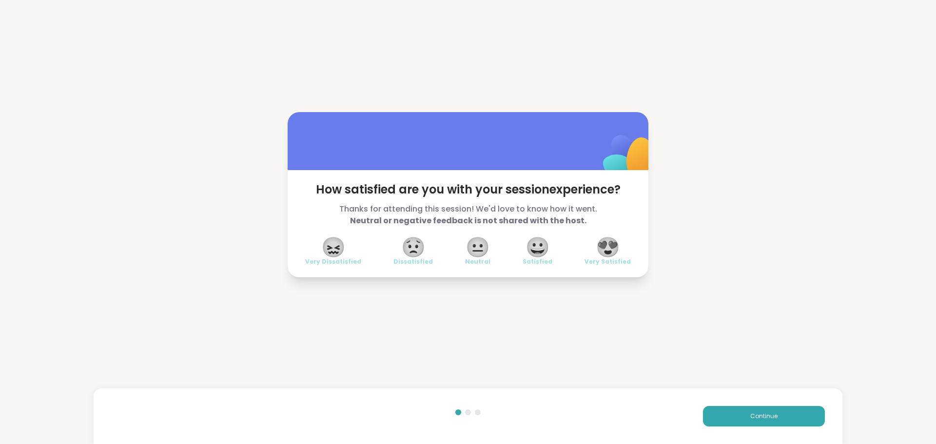
click at [603, 254] on span "😍" at bounding box center [608, 247] width 24 height 18
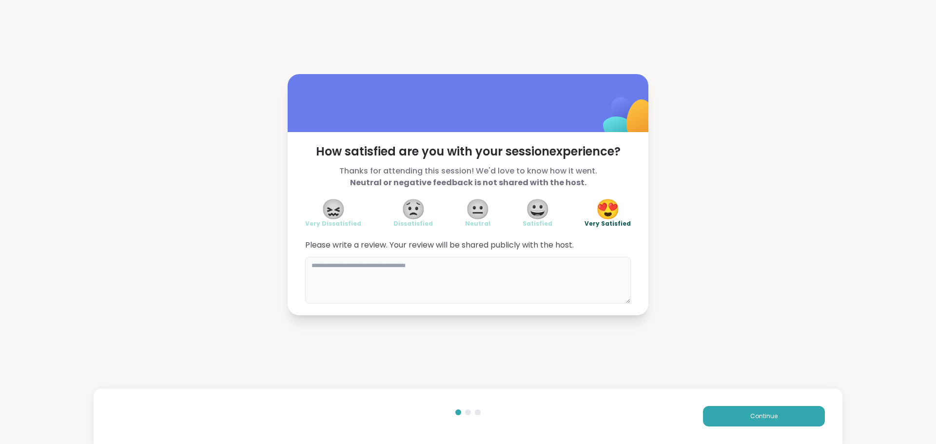
click at [562, 287] on textarea at bounding box center [468, 280] width 326 height 47
type textarea "**********"
click at [717, 409] on button "Continue" at bounding box center [764, 416] width 122 height 20
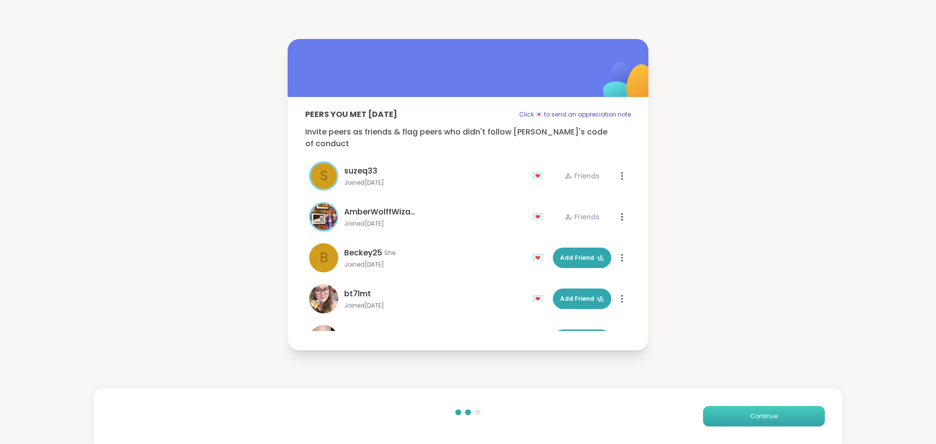
click at [717, 409] on button "Continue" at bounding box center [764, 416] width 122 height 20
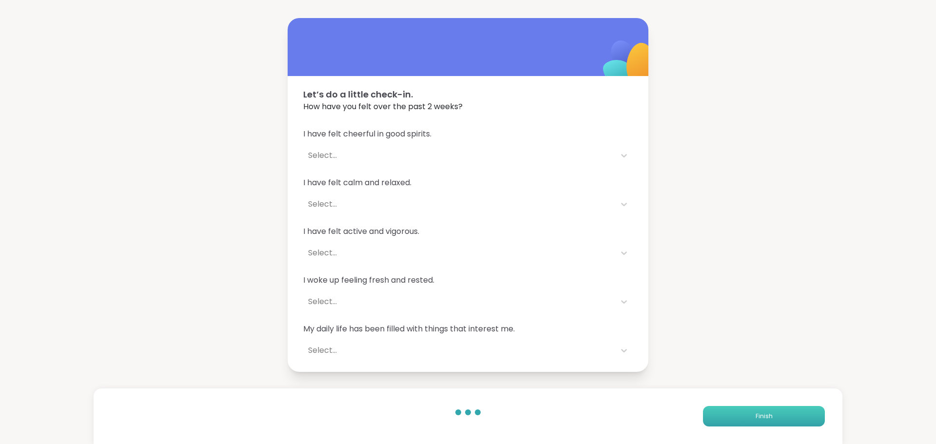
click at [717, 409] on button "Finish" at bounding box center [764, 416] width 122 height 20
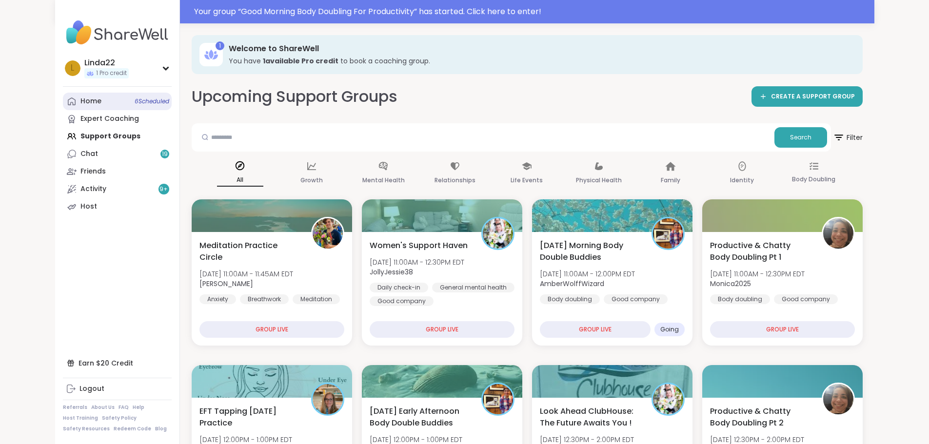
click at [135, 103] on span "6 Scheduled" at bounding box center [152, 102] width 35 height 8
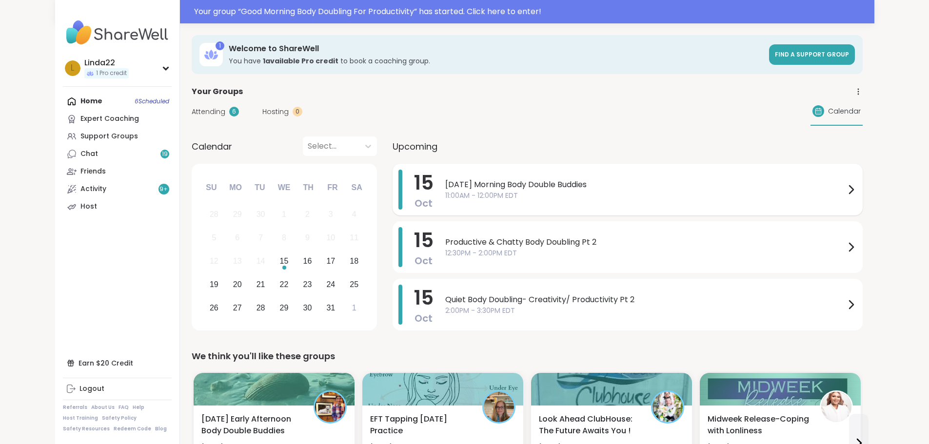
click at [445, 191] on span "11:00AM - 12:00PM EDT" at bounding box center [645, 196] width 400 height 10
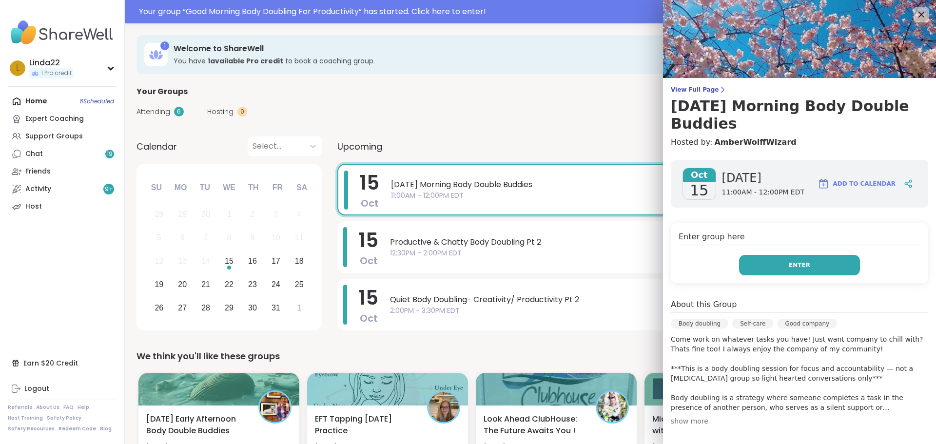
click at [758, 268] on button "Enter" at bounding box center [799, 265] width 121 height 20
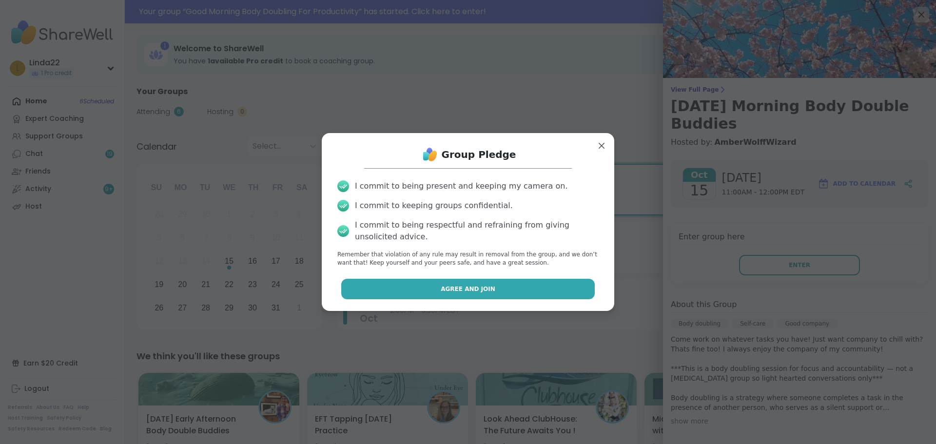
click at [533, 293] on button "Agree and Join" at bounding box center [468, 289] width 254 height 20
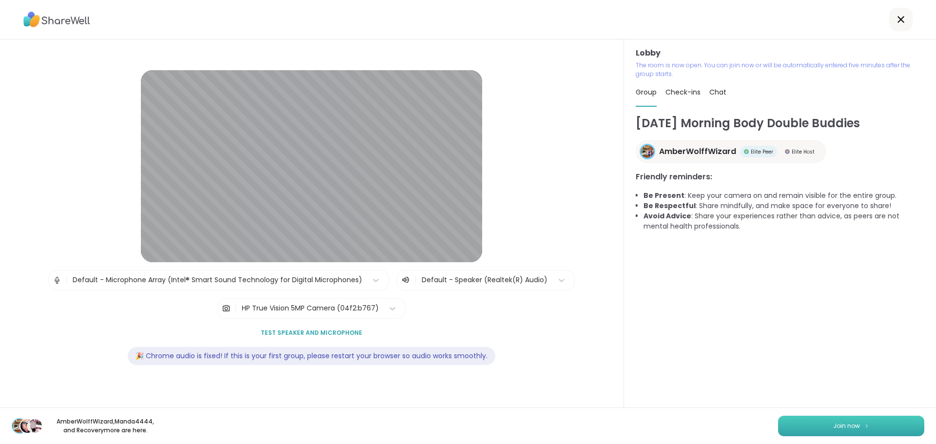
click at [791, 420] on button "Join now" at bounding box center [851, 426] width 146 height 20
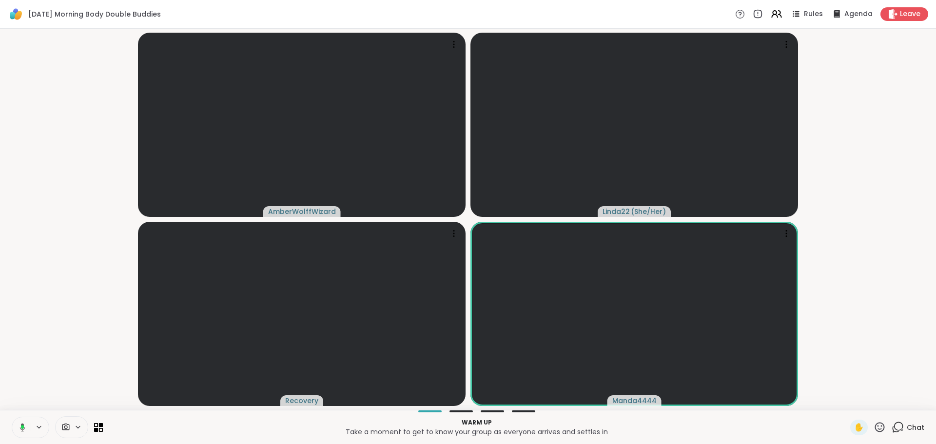
click at [20, 426] on icon at bounding box center [21, 427] width 9 height 9
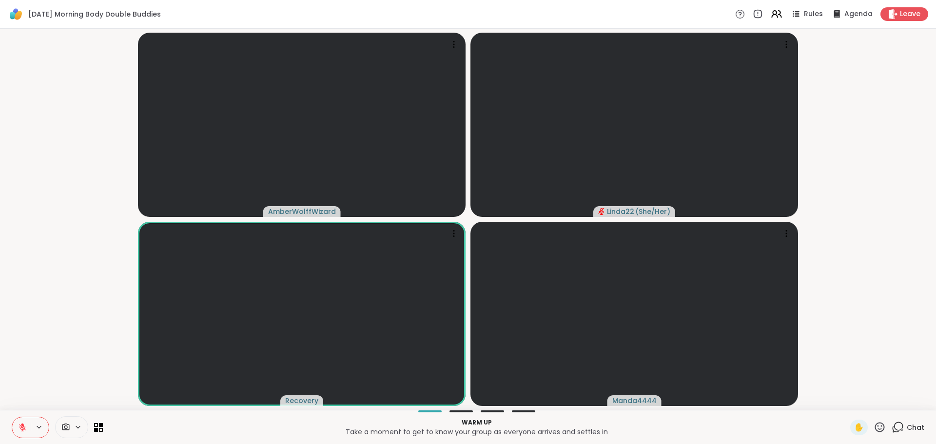
click at [907, 431] on span "Chat" at bounding box center [916, 428] width 18 height 10
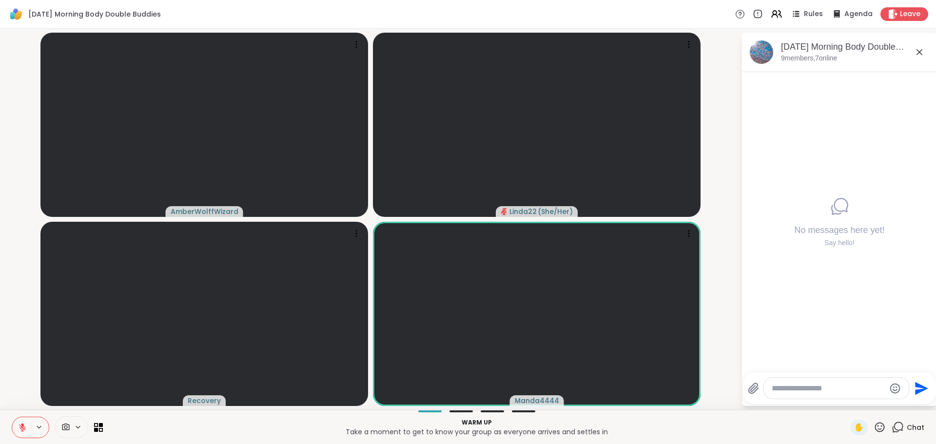
click at [820, 386] on textarea "Type your message" at bounding box center [829, 389] width 114 height 10
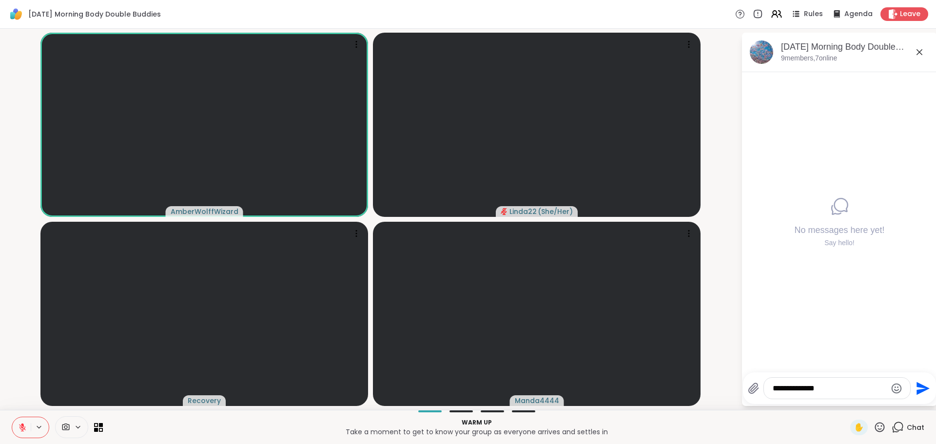
type textarea "**********"
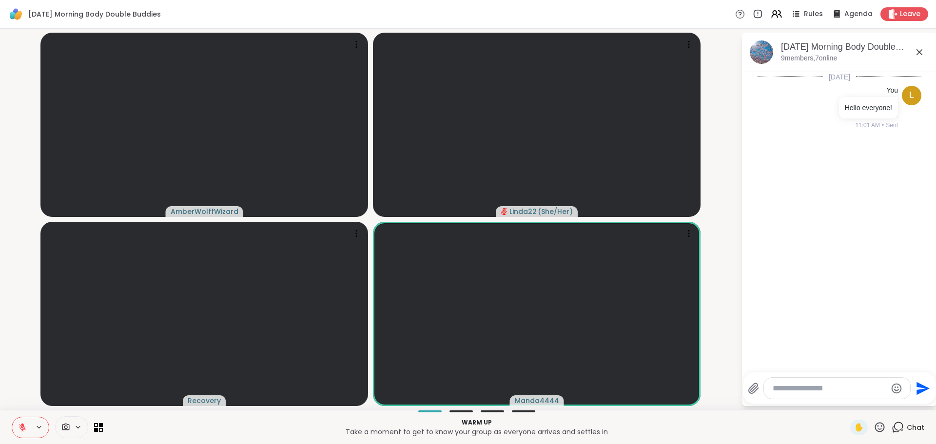
click at [876, 423] on icon at bounding box center [880, 427] width 12 height 12
click at [889, 404] on span "🌟" at bounding box center [894, 402] width 10 height 12
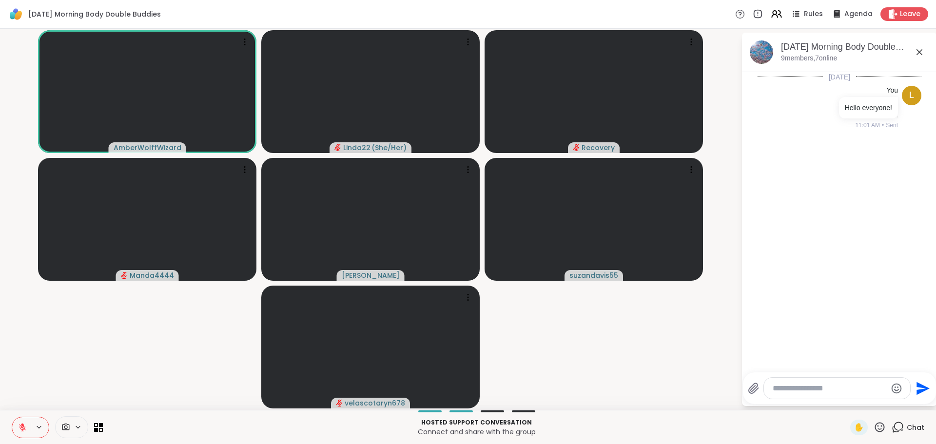
click at [774, 388] on textarea "Type your message" at bounding box center [830, 389] width 114 height 10
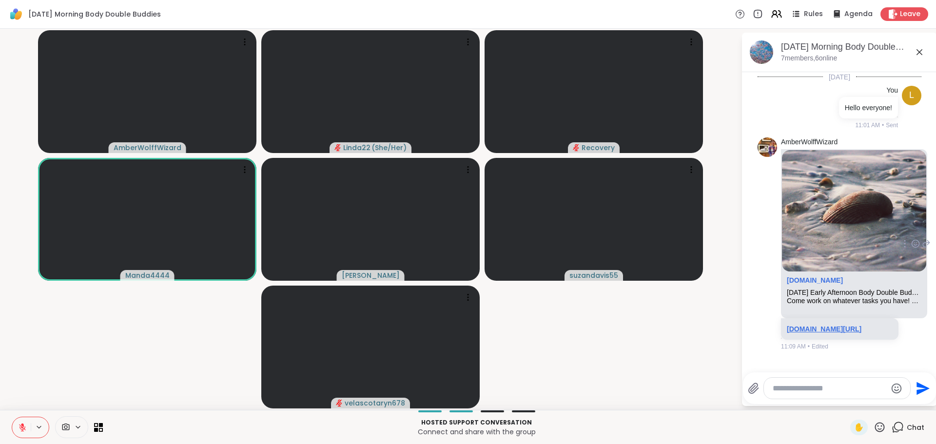
click at [797, 333] on link "sharewellnow.com/session/61373f30-035a-44ec-9358-9431cf0aa480" at bounding box center [824, 329] width 75 height 8
click at [661, 372] on video-player-container "AmberWolffWizard Linda22 ( She/Her ) Recovery Manda4444 Adrienne_QueenOfTheDawn…" at bounding box center [370, 220] width 729 height 374
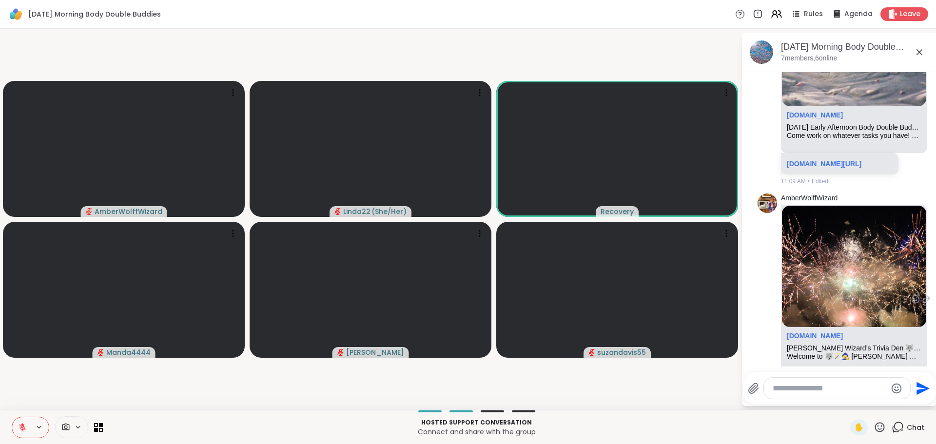
scroll to position [248, 0]
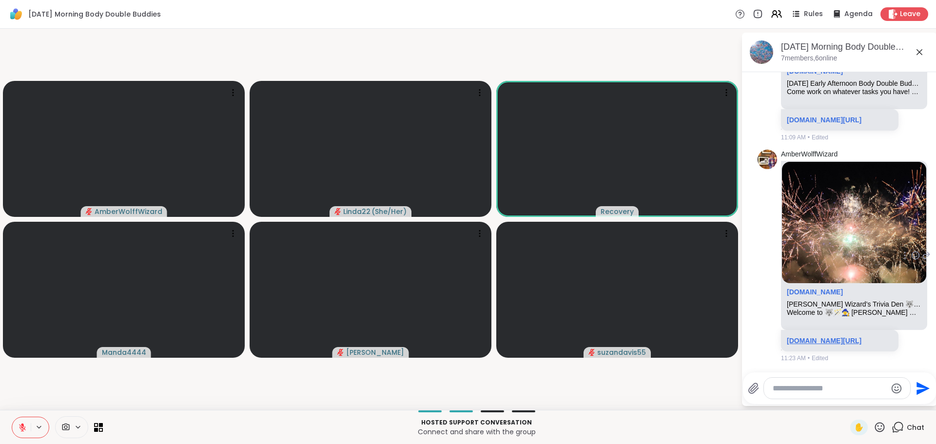
click at [805, 337] on link "sharewellnow.com/session/24e4fed2-ad3b-4bc3-a89d-7104721a6de9" at bounding box center [824, 341] width 75 height 8
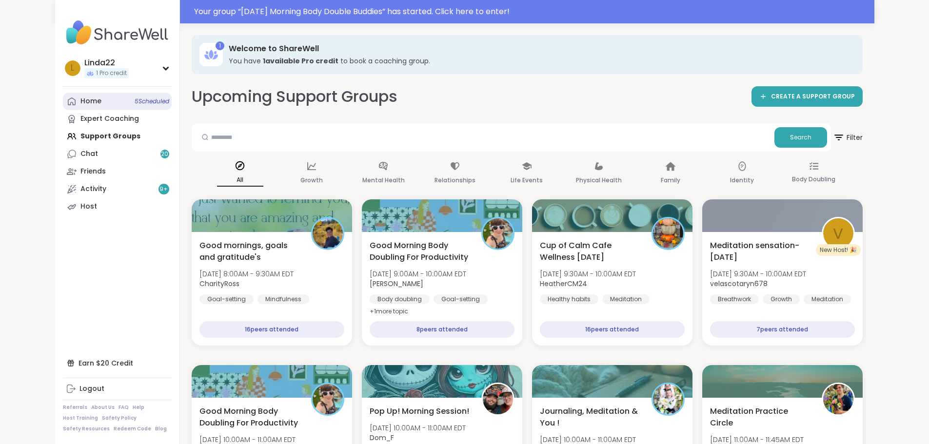
click at [135, 98] on span "5 Scheduled" at bounding box center [152, 102] width 35 height 8
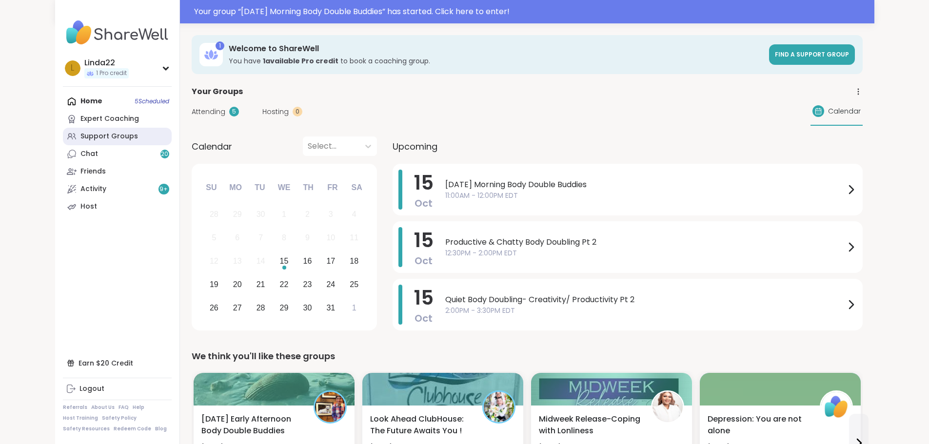
click at [89, 136] on link "Support Groups" at bounding box center [117, 137] width 109 height 18
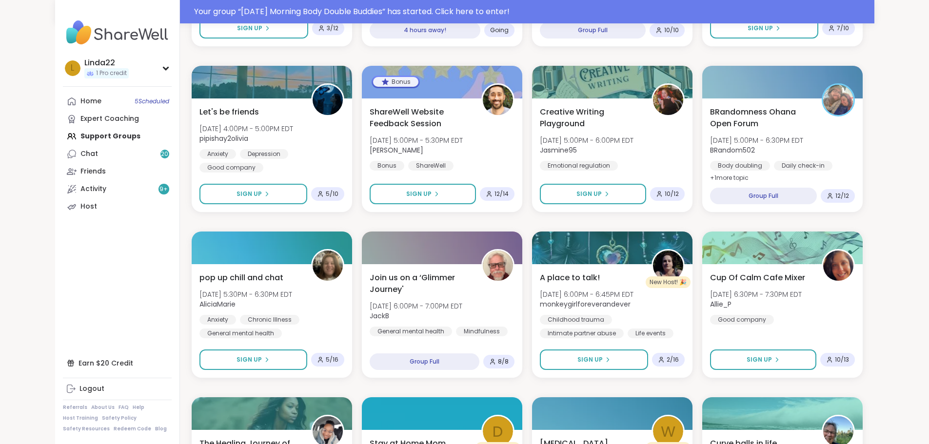
scroll to position [1268, 0]
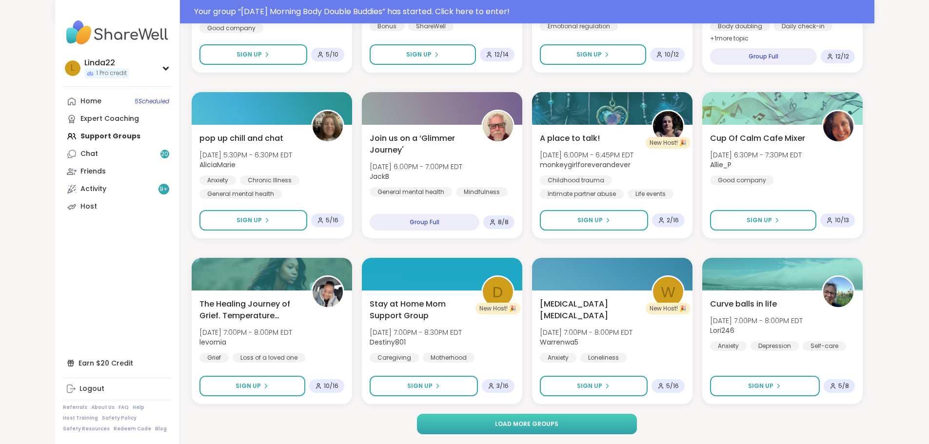
click at [421, 422] on button "Load more groups" at bounding box center [527, 424] width 220 height 20
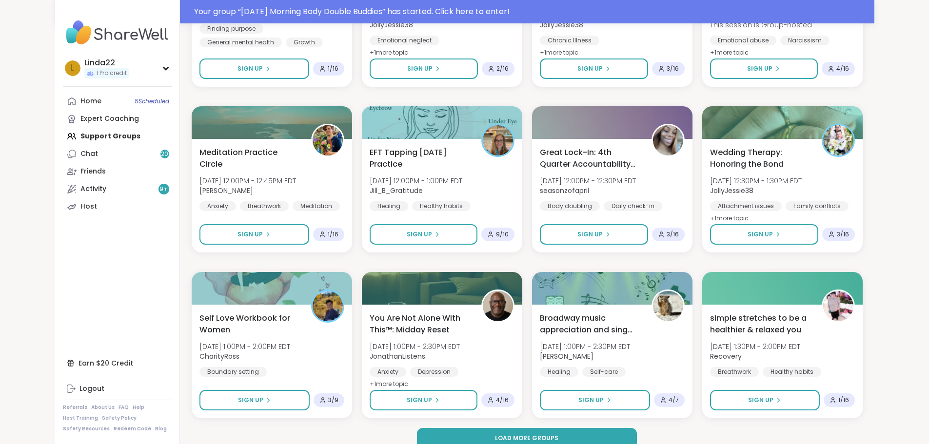
scroll to position [2760, 0]
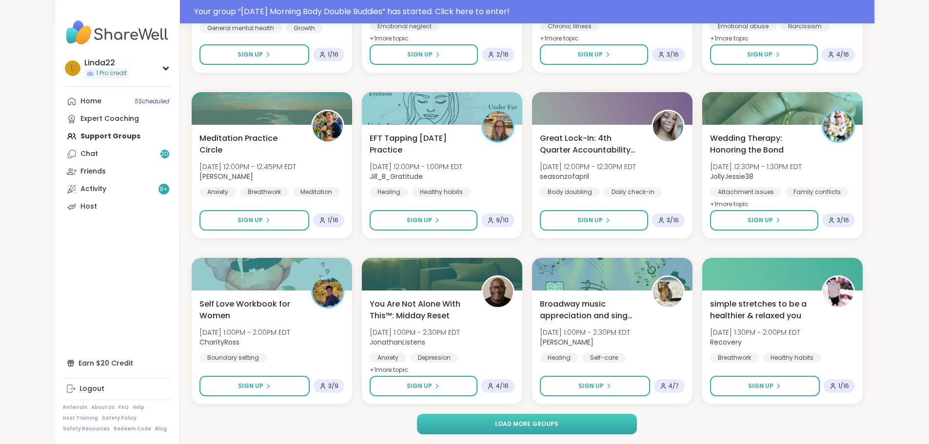
click at [433, 418] on button "Load more groups" at bounding box center [527, 424] width 220 height 20
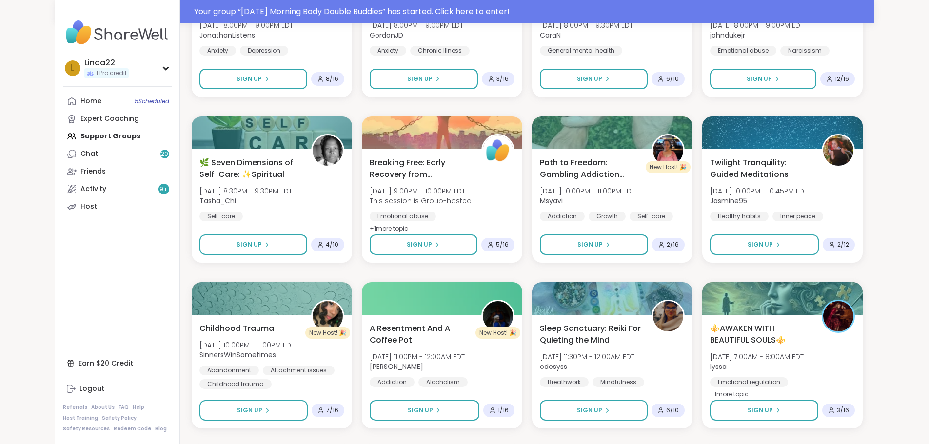
scroll to position [3930, 0]
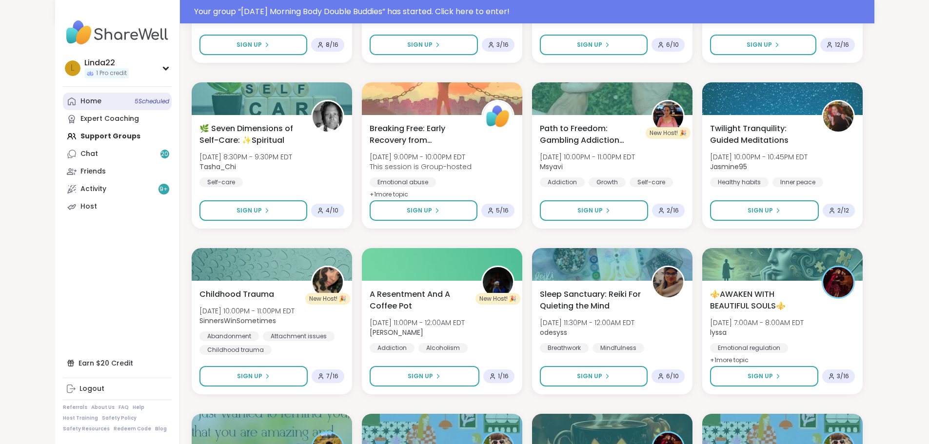
click at [103, 106] on link "Home 5 Scheduled" at bounding box center [117, 102] width 109 height 18
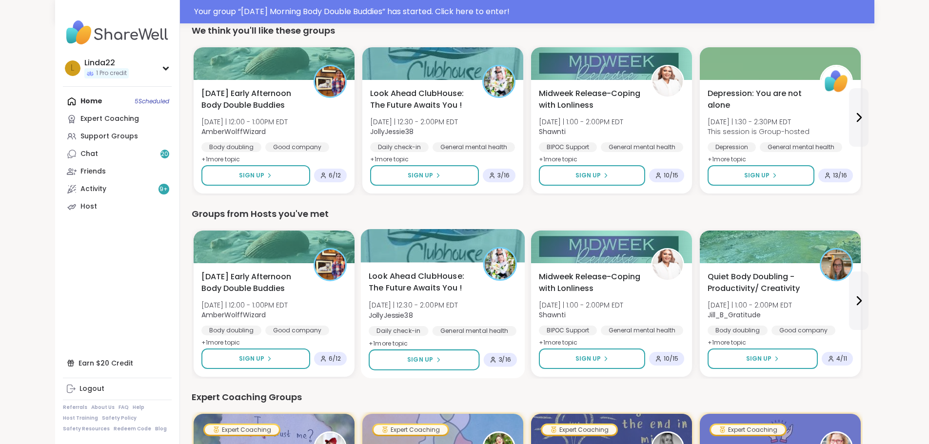
scroll to position [341, 0]
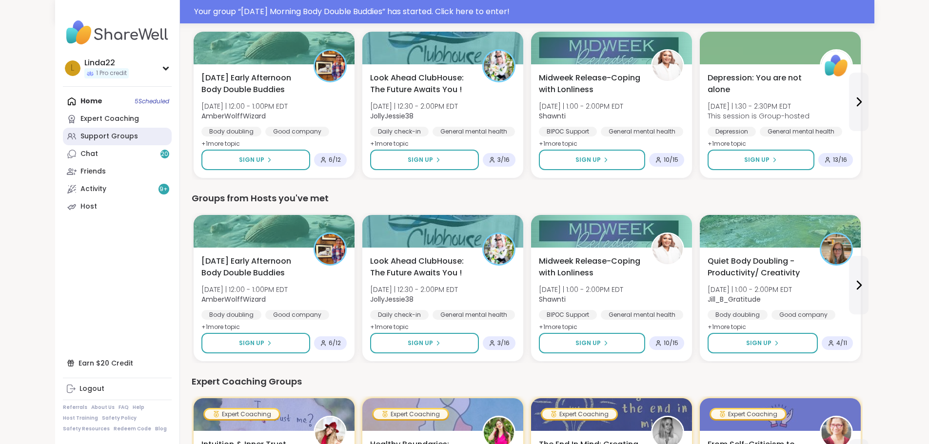
click at [94, 136] on link "Support Groups" at bounding box center [117, 137] width 109 height 18
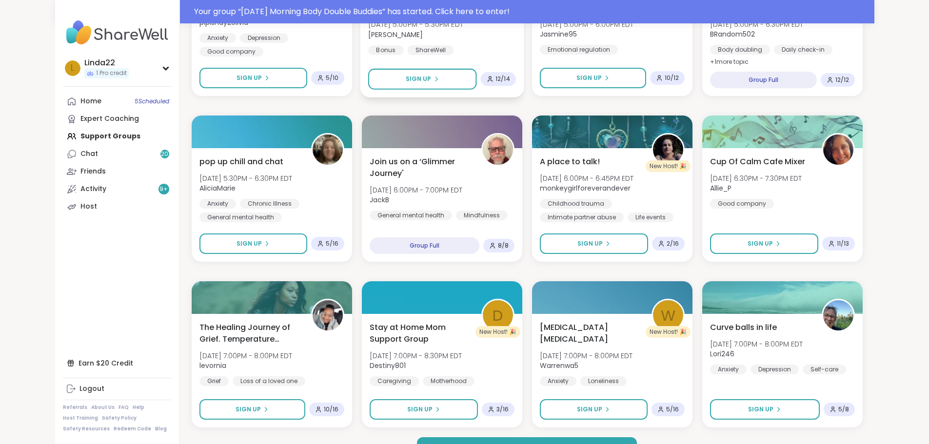
scroll to position [1268, 0]
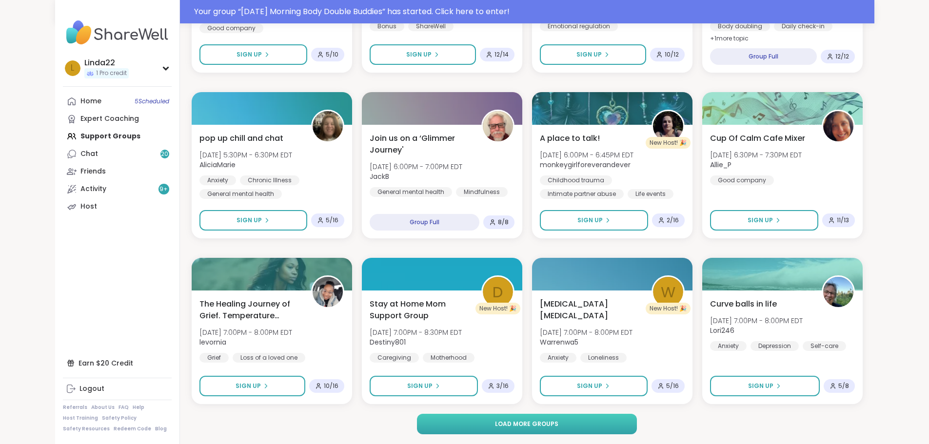
click at [417, 430] on button "Load more groups" at bounding box center [527, 424] width 220 height 20
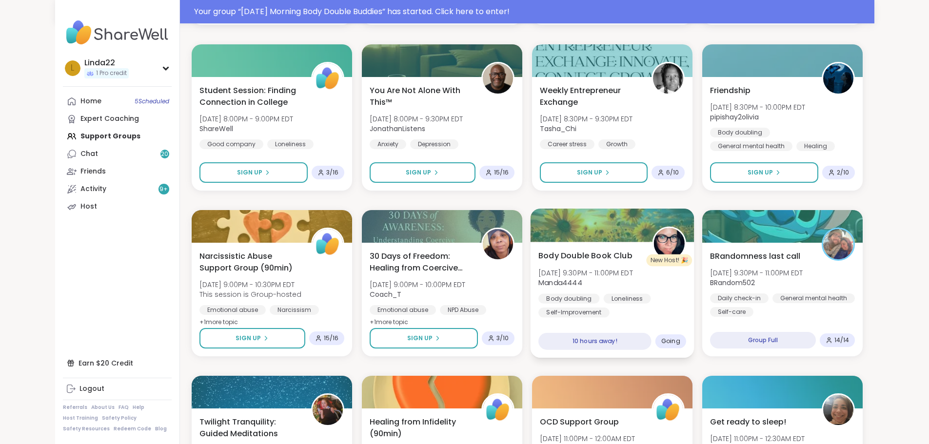
scroll to position [1804, 0]
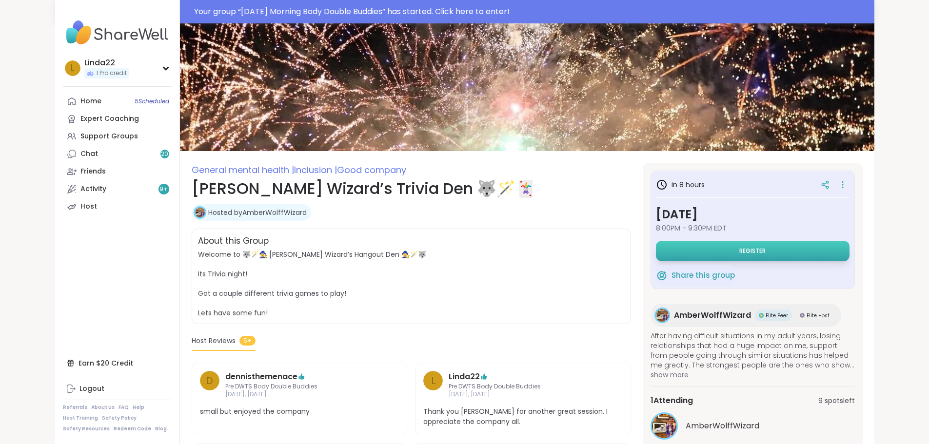
click at [699, 256] on button "Register" at bounding box center [753, 251] width 194 height 20
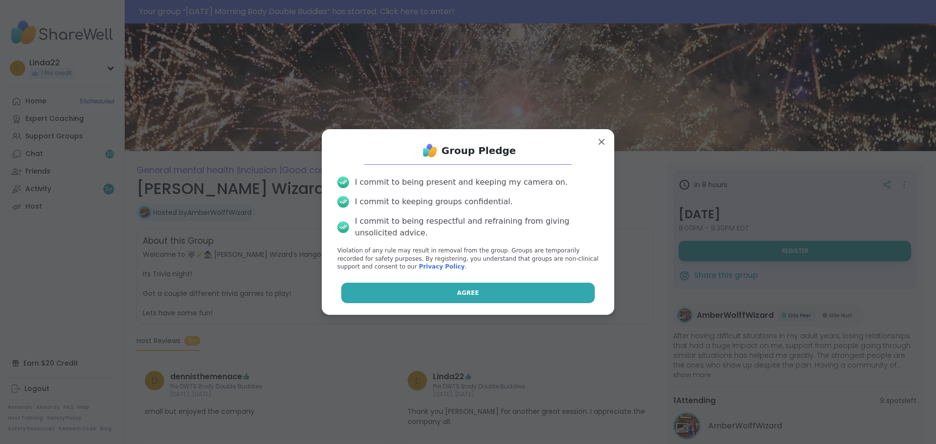
click at [554, 291] on button "Agree" at bounding box center [468, 293] width 254 height 20
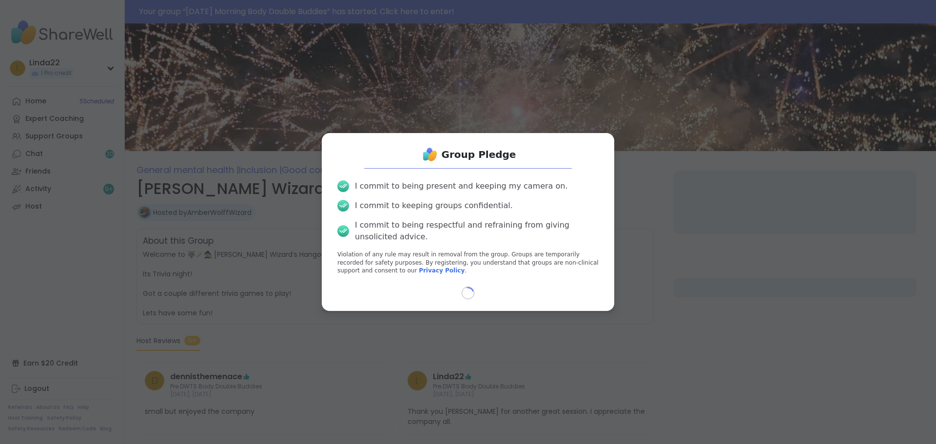
click at [554, 291] on div "Loading..." at bounding box center [468, 293] width 277 height 13
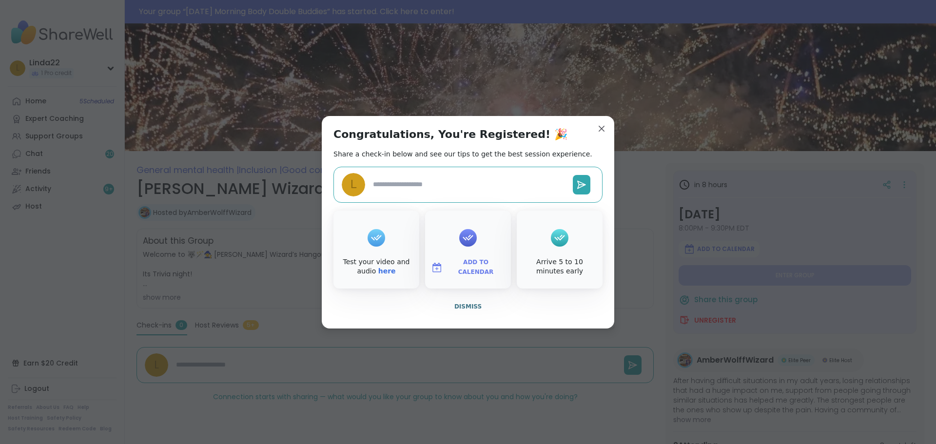
type textarea "*"
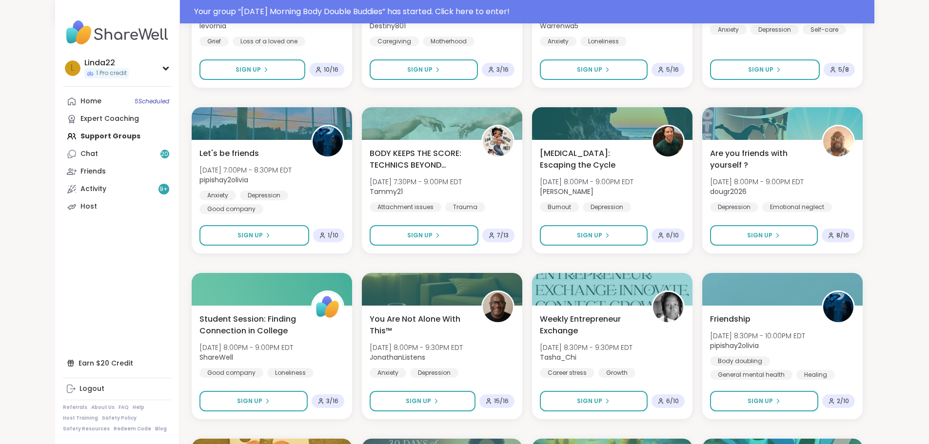
scroll to position [1560, 0]
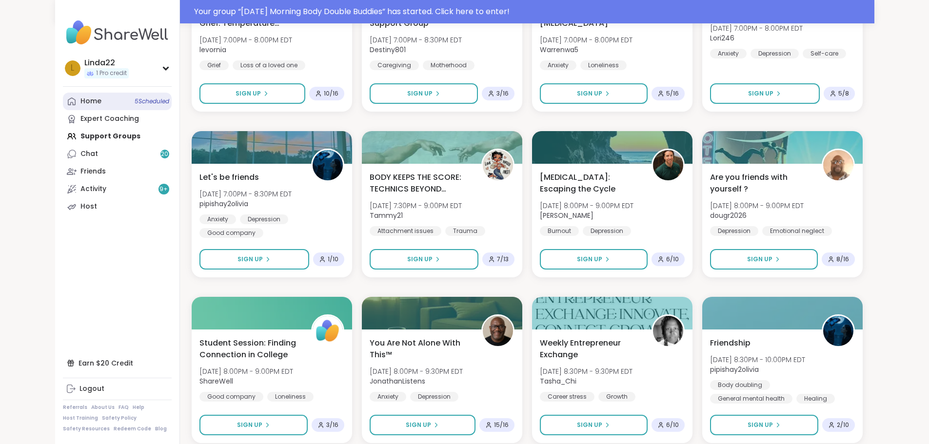
click at [90, 95] on link "Home 5 Scheduled" at bounding box center [117, 102] width 109 height 18
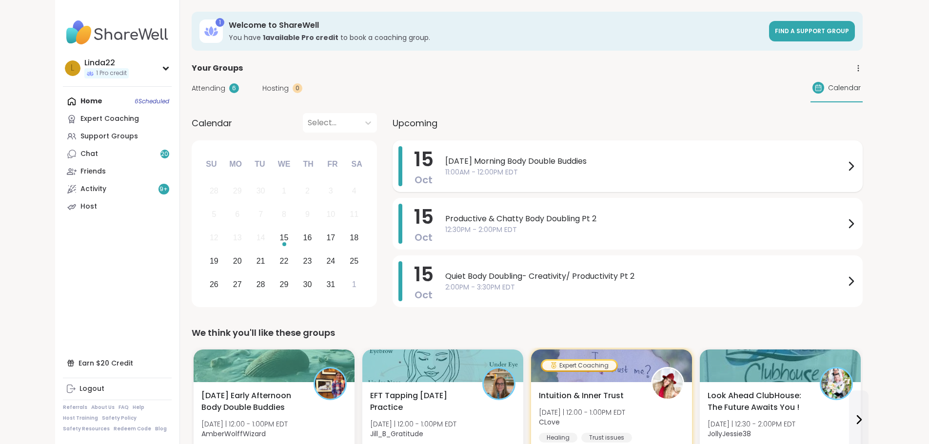
click at [414, 177] on div "[DATE]" at bounding box center [424, 166] width 20 height 40
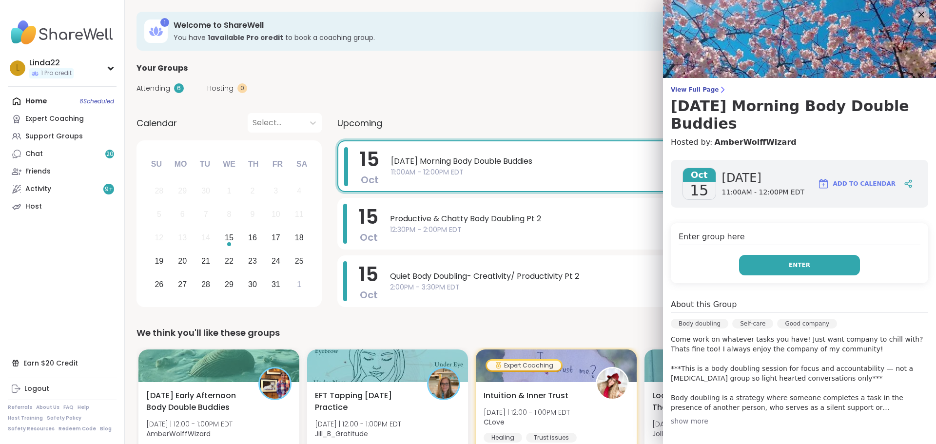
click at [749, 258] on button "Enter" at bounding box center [799, 265] width 121 height 20
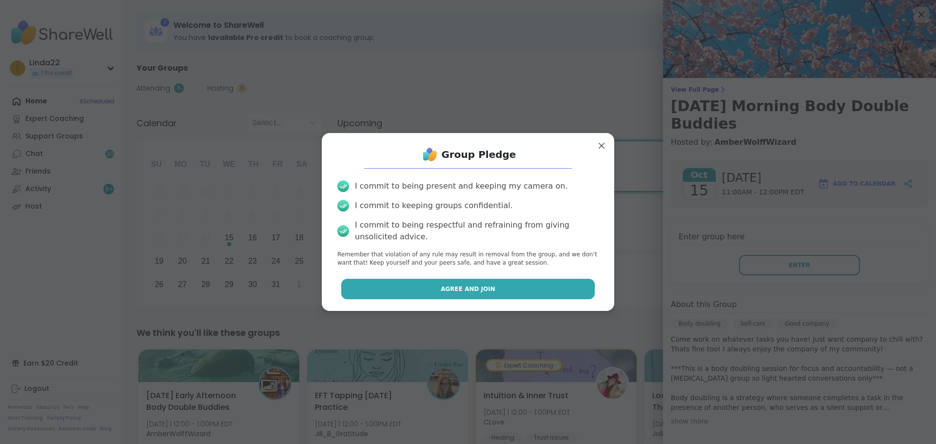
click at [443, 284] on button "Agree and Join" at bounding box center [468, 289] width 254 height 20
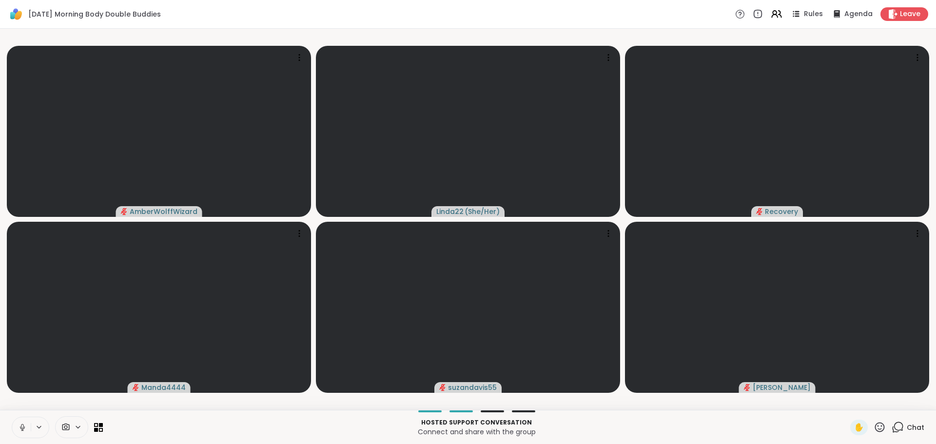
click at [22, 425] on icon at bounding box center [22, 427] width 9 height 9
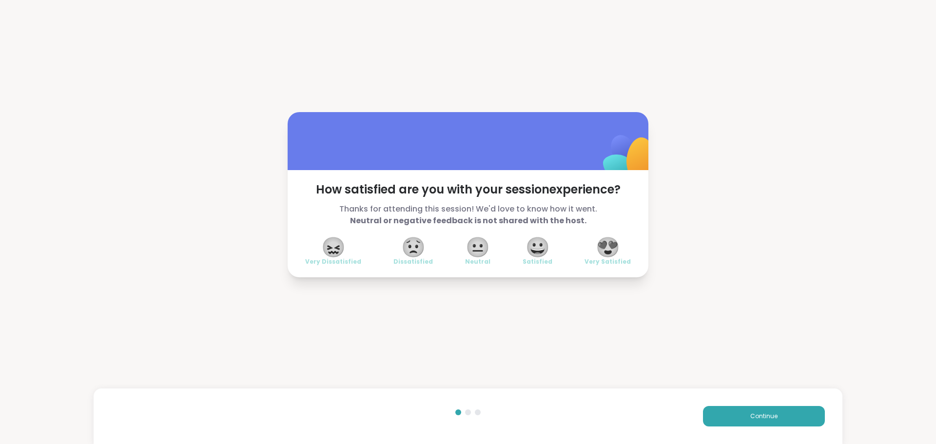
click at [603, 250] on span "😍" at bounding box center [608, 247] width 24 height 18
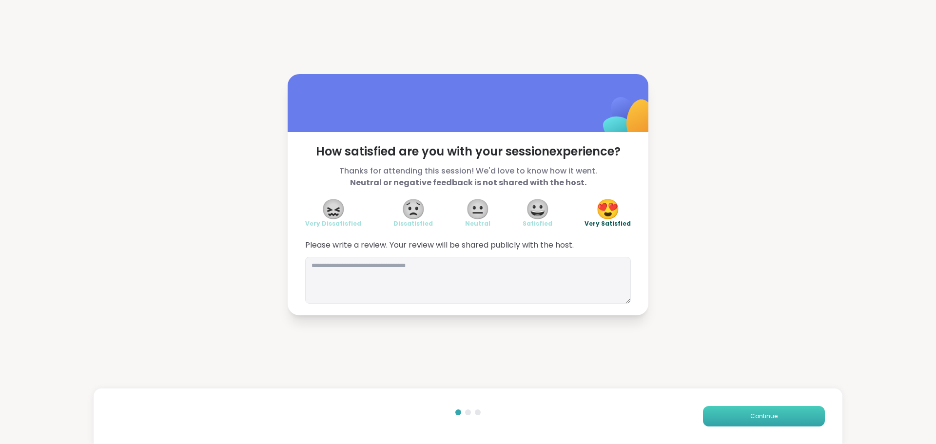
click at [715, 416] on button "Continue" at bounding box center [764, 416] width 122 height 20
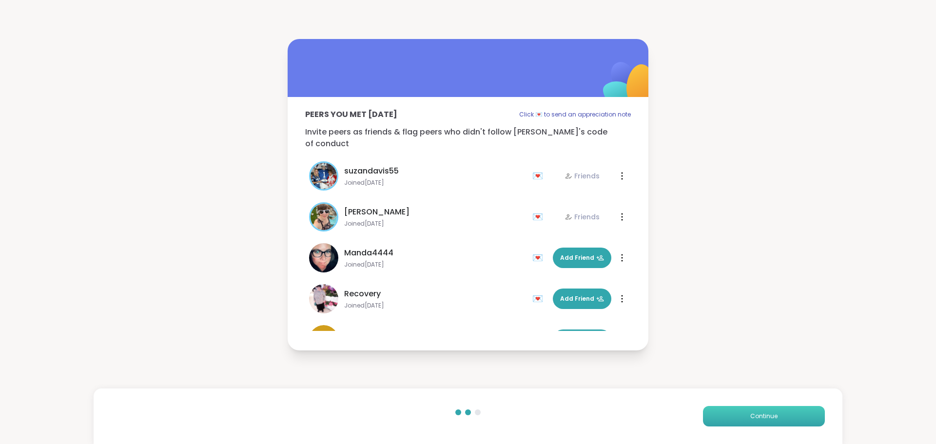
click at [715, 416] on button "Continue" at bounding box center [764, 416] width 122 height 20
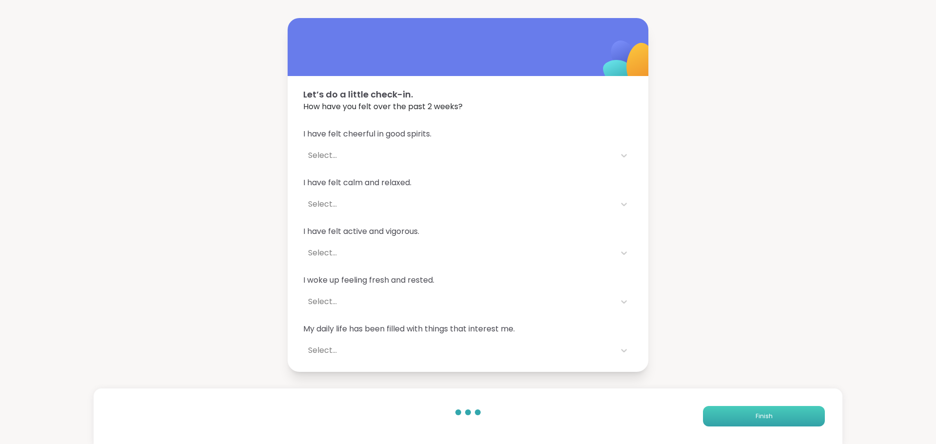
click at [715, 416] on button "Finish" at bounding box center [764, 416] width 122 height 20
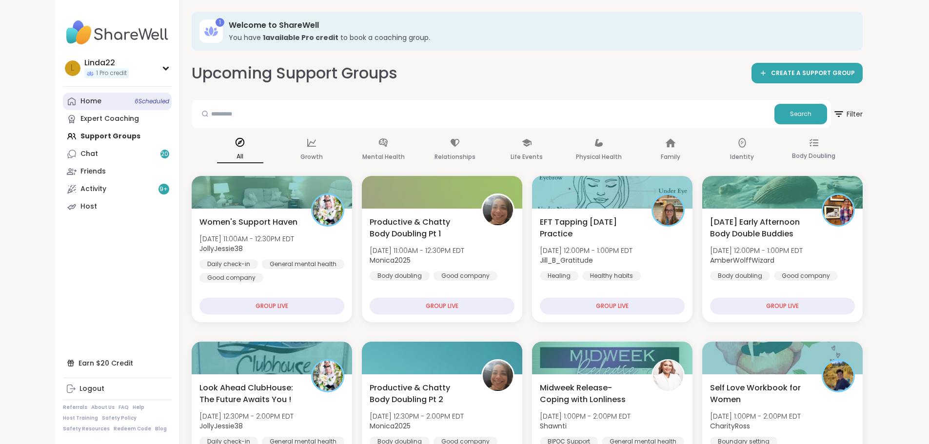
click at [100, 93] on link "Home 6 Scheduled" at bounding box center [117, 102] width 109 height 18
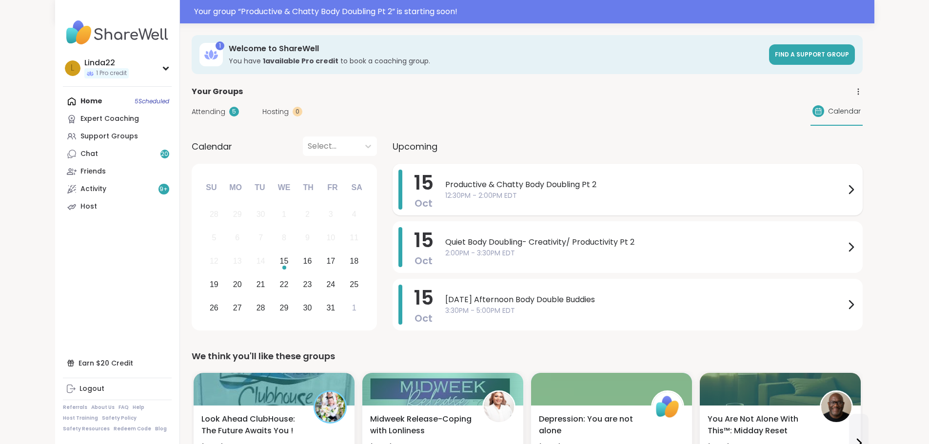
click at [530, 180] on span "Productive & Chatty Body Doubling Pt 2" at bounding box center [645, 185] width 400 height 12
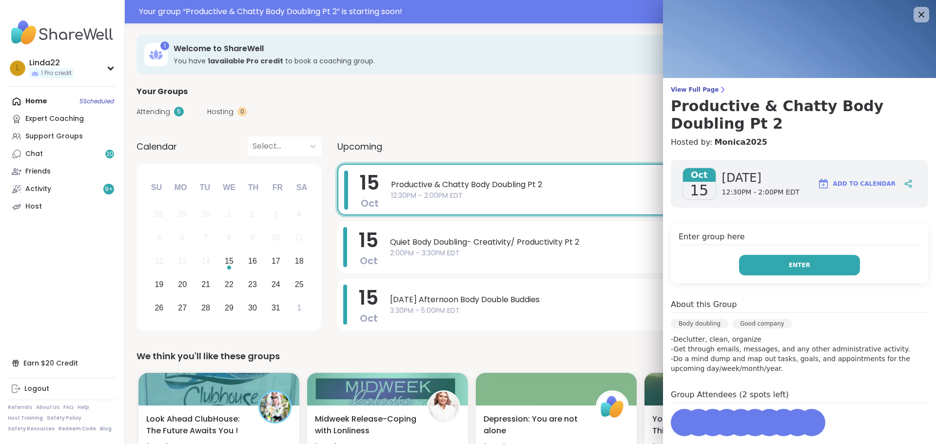
click at [755, 270] on button "Enter" at bounding box center [799, 265] width 121 height 20
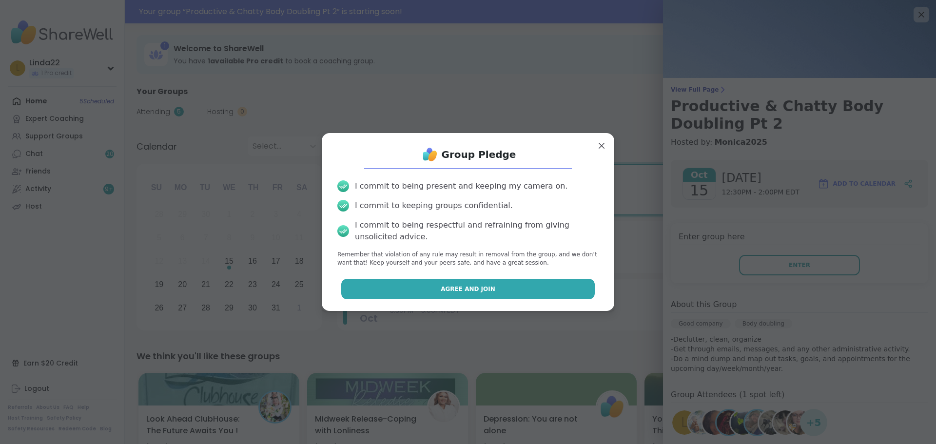
click at [569, 289] on button "Agree and Join" at bounding box center [468, 289] width 254 height 20
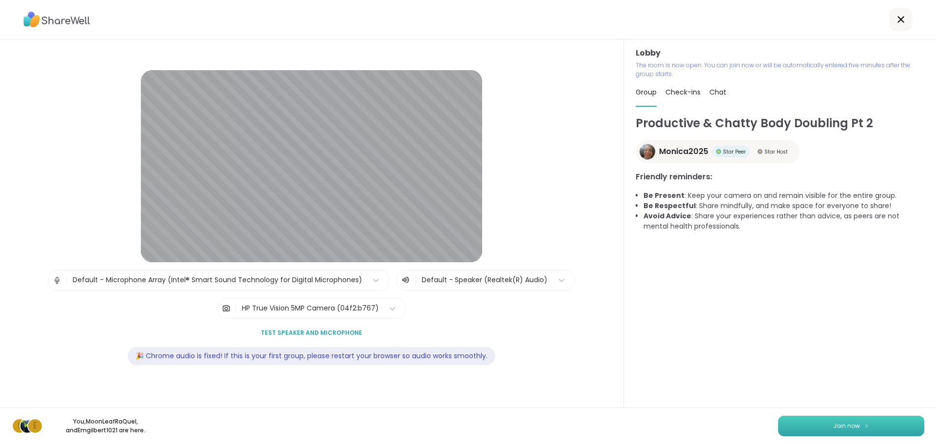
click at [791, 429] on button "Join now" at bounding box center [851, 426] width 146 height 20
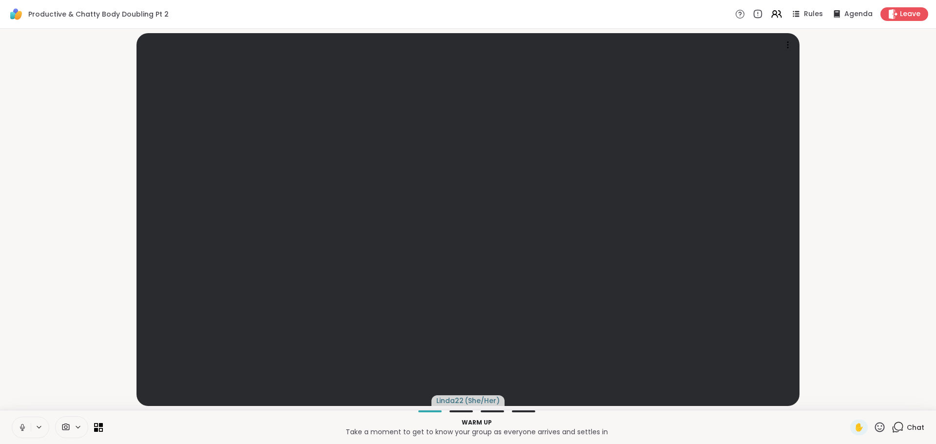
click at [21, 428] on icon at bounding box center [22, 427] width 9 height 9
click at [897, 428] on icon at bounding box center [898, 427] width 12 height 12
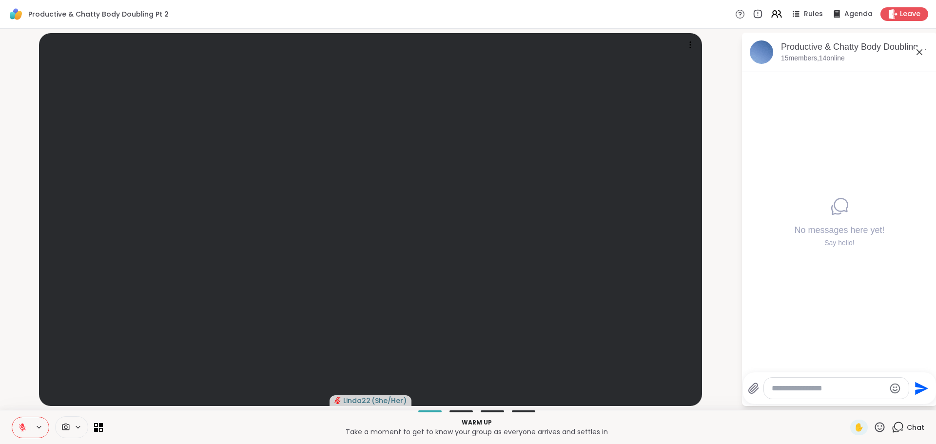
click at [846, 389] on textarea "Type your message" at bounding box center [829, 389] width 114 height 10
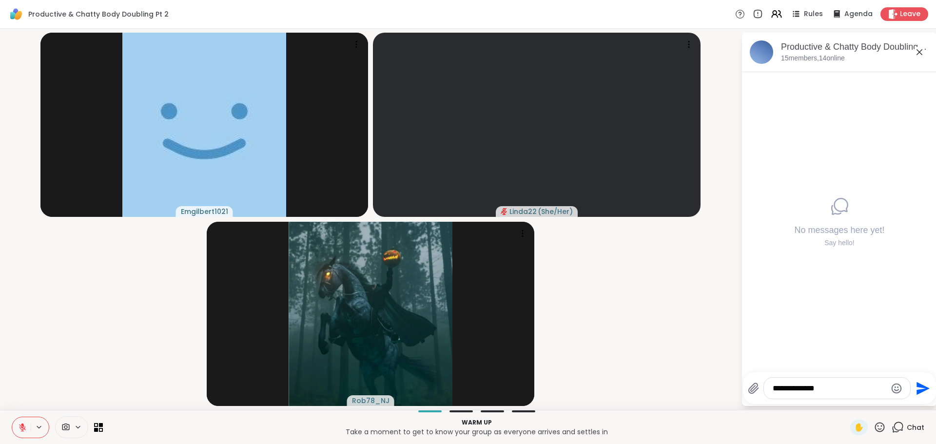
type textarea "**********"
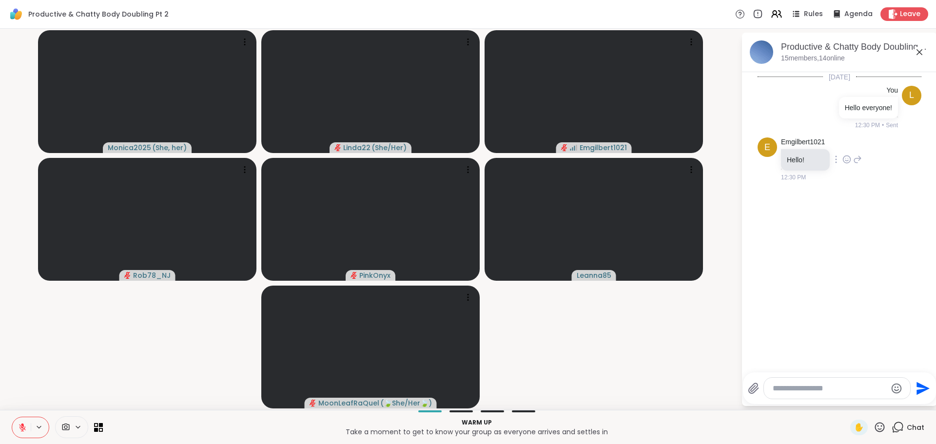
click at [843, 158] on icon at bounding box center [847, 160] width 9 height 10
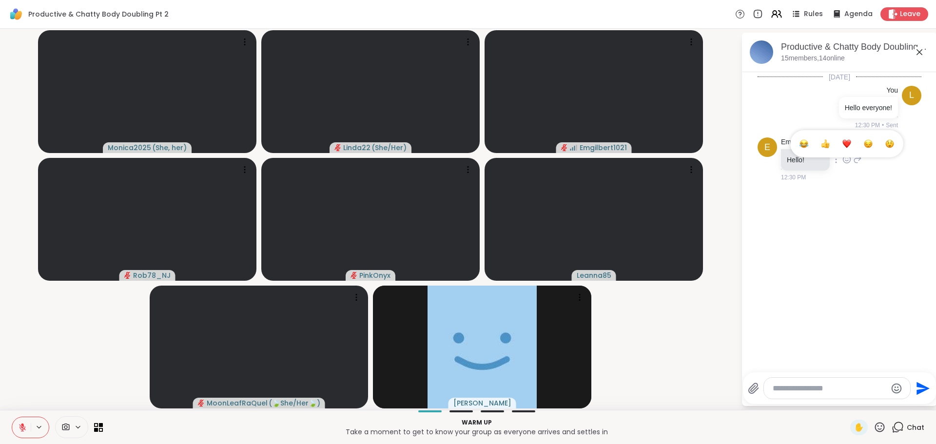
click at [842, 143] on button "Select Reaction: Heart" at bounding box center [847, 144] width 20 height 20
click at [842, 143] on div "Emgilbert1021 Hello! 12:30 PM" at bounding box center [821, 160] width 81 height 44
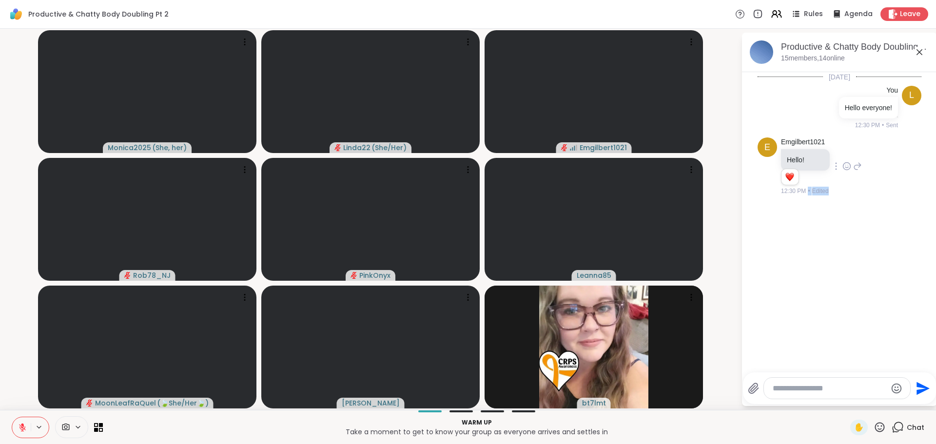
click at [721, 283] on video-player-container "Monica2025 ( She, her ) Linda22 ( She/Her ) Emgilbert1021 Rob78_NJ PinkOnyx Lea…" at bounding box center [370, 220] width 729 height 374
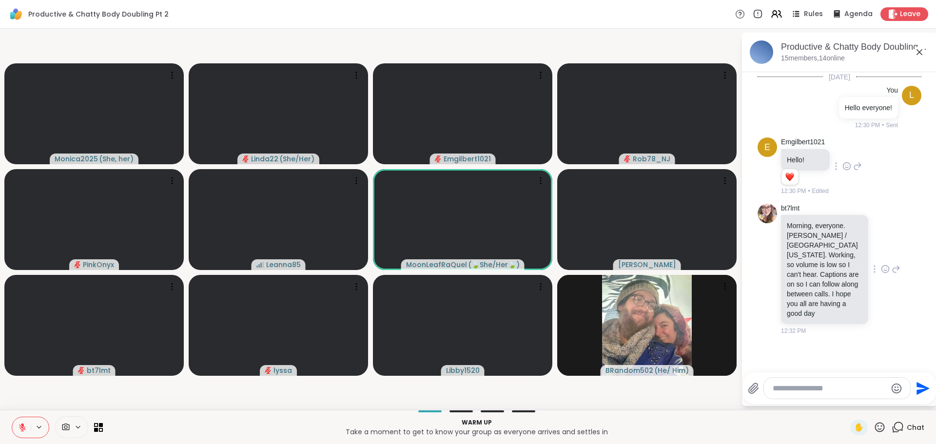
click at [884, 270] on icon at bounding box center [885, 270] width 3 height 1
click at [881, 253] on div "Select Reaction: Heart" at bounding box center [885, 253] width 9 height 9
click at [713, 394] on video-player-container "Monica2025 ( She, her ) Linda22 ( She/Her ) Emgilbert1021 Rob78_NJ PinkOnyx Lea…" at bounding box center [370, 220] width 729 height 374
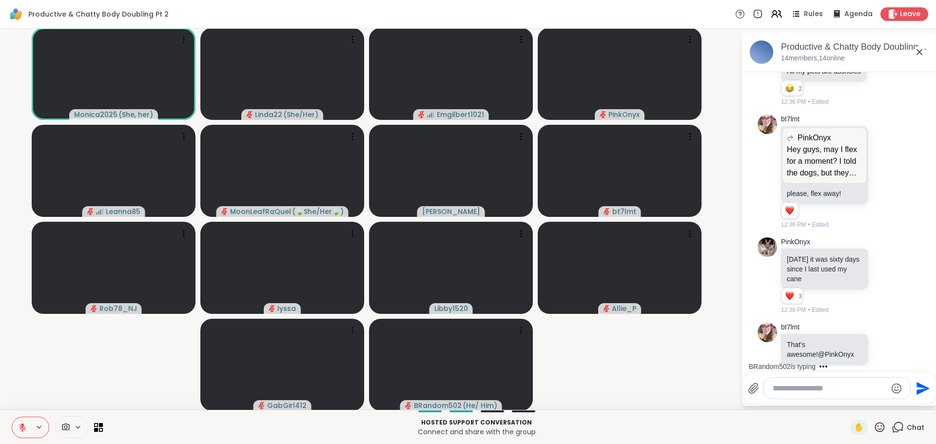
scroll to position [669, 0]
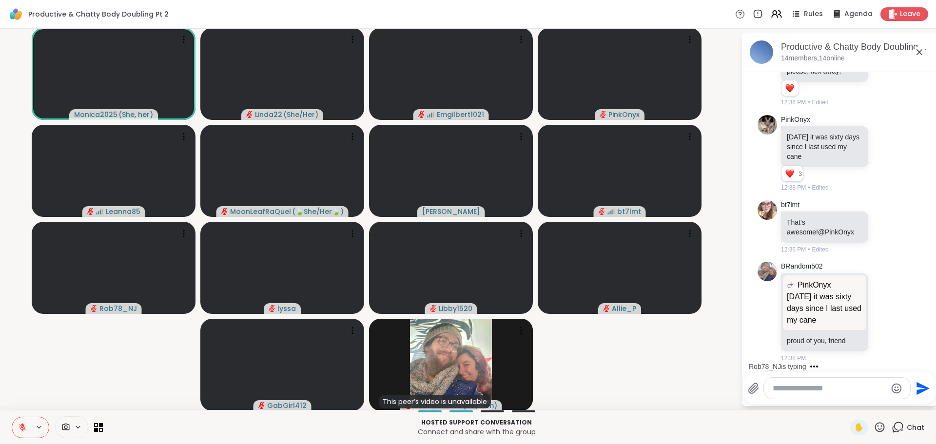
click at [20, 427] on icon at bounding box center [22, 427] width 7 height 7
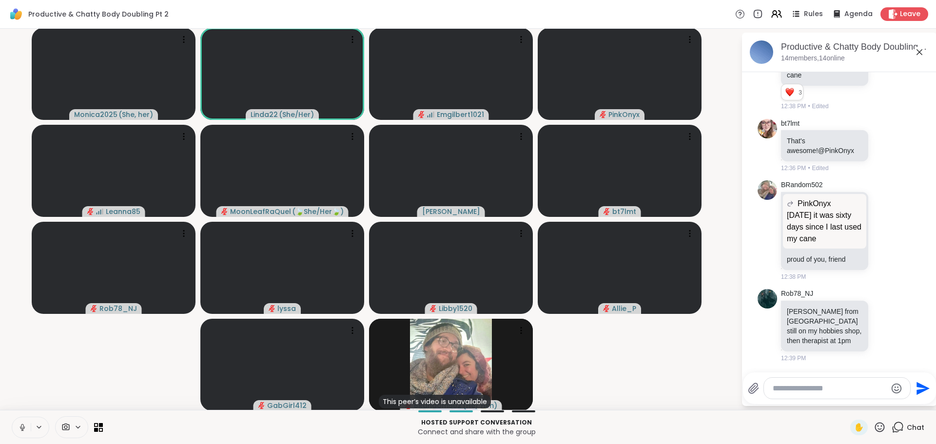
click at [22, 428] on icon at bounding box center [22, 427] width 9 height 9
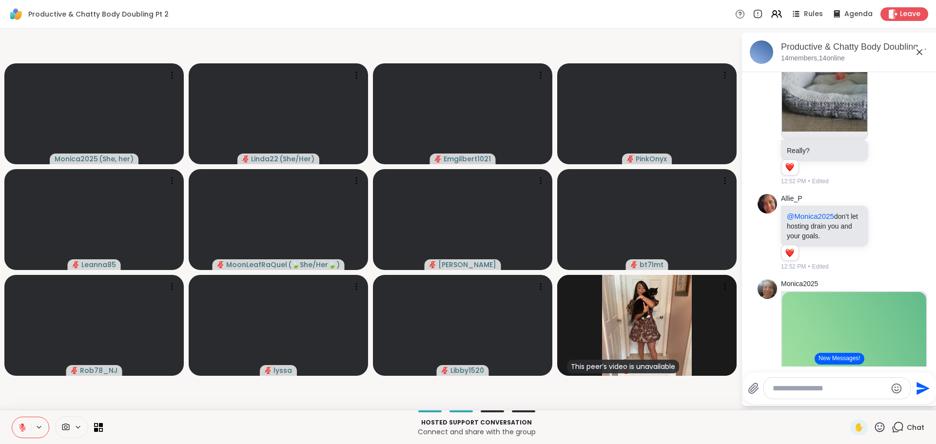
scroll to position [0, 0]
